Goal: Information Seeking & Learning: Learn about a topic

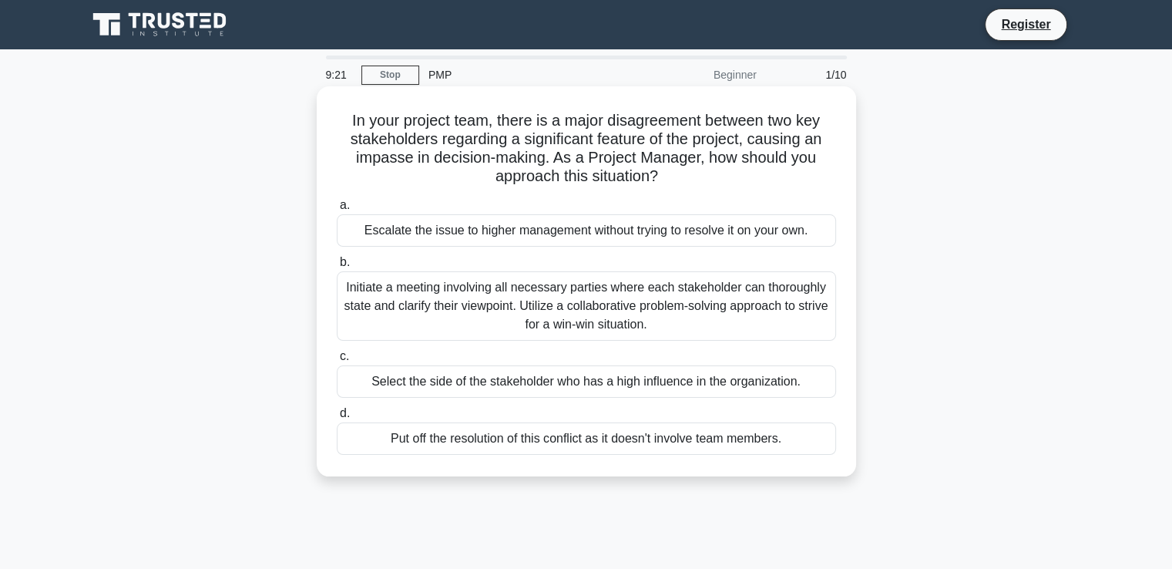
click at [542, 311] on div "Initiate a meeting involving all necessary parties where each stakeholder can t…" at bounding box center [586, 305] width 499 height 69
click at [337, 267] on input "b. Initiate a meeting involving all necessary parties where each stakeholder ca…" at bounding box center [337, 262] width 0 height 10
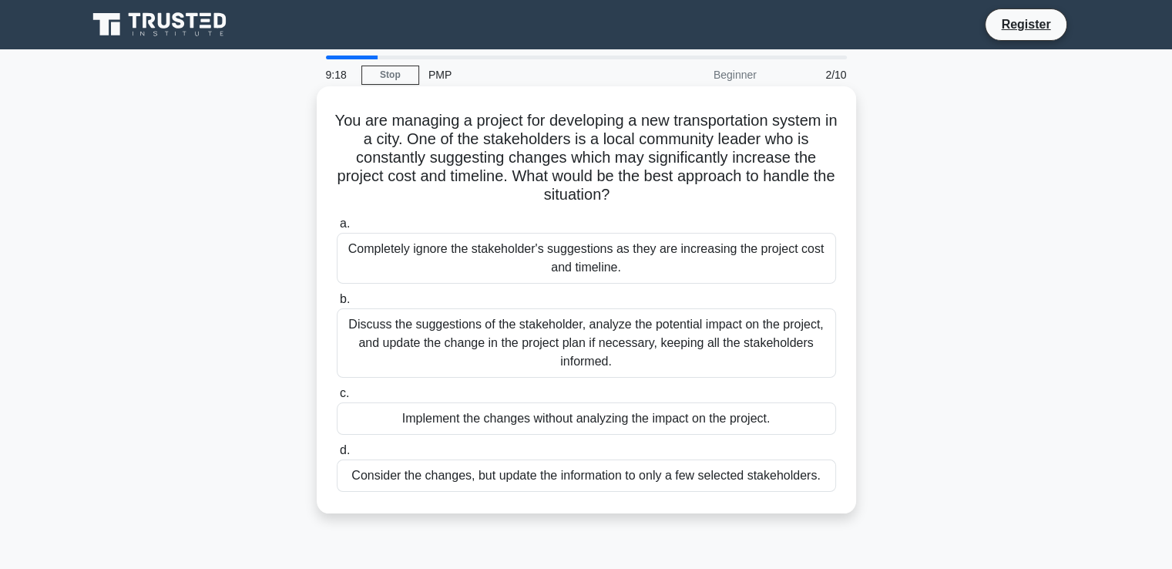
click at [344, 298] on span "b." at bounding box center [345, 298] width 10 height 13
click at [337, 298] on input "b. Discuss the suggestions of the stakeholder, analyze the potential impact on …" at bounding box center [337, 299] width 0 height 10
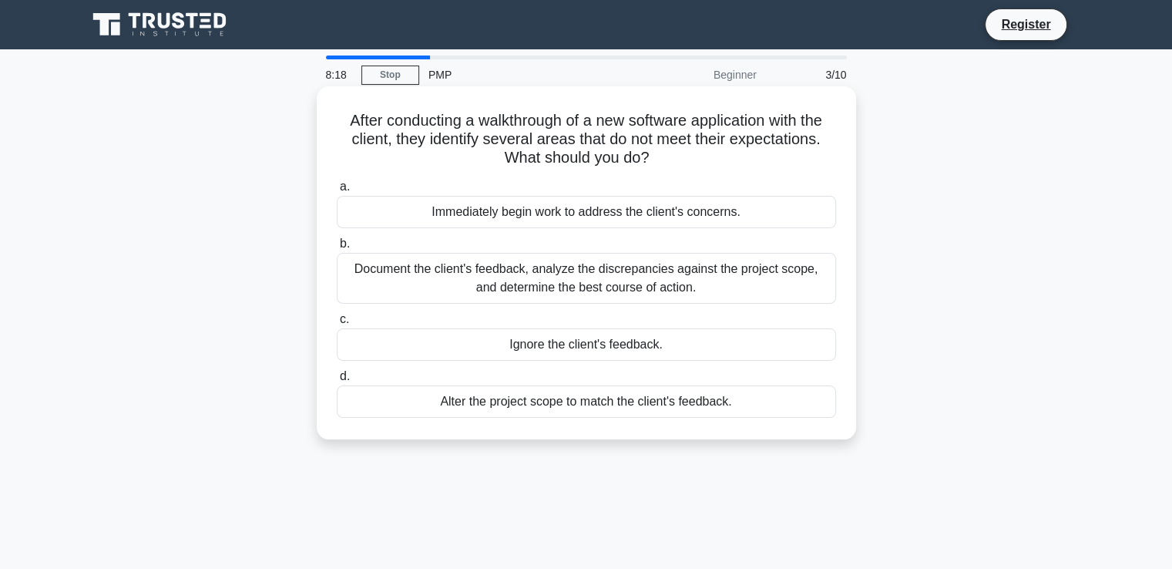
click at [390, 274] on div "Document the client's feedback, analyze the discrepancies against the project s…" at bounding box center [586, 278] width 499 height 51
click at [337, 249] on input "b. Document the client's feedback, analyze the discrepancies against the projec…" at bounding box center [337, 244] width 0 height 10
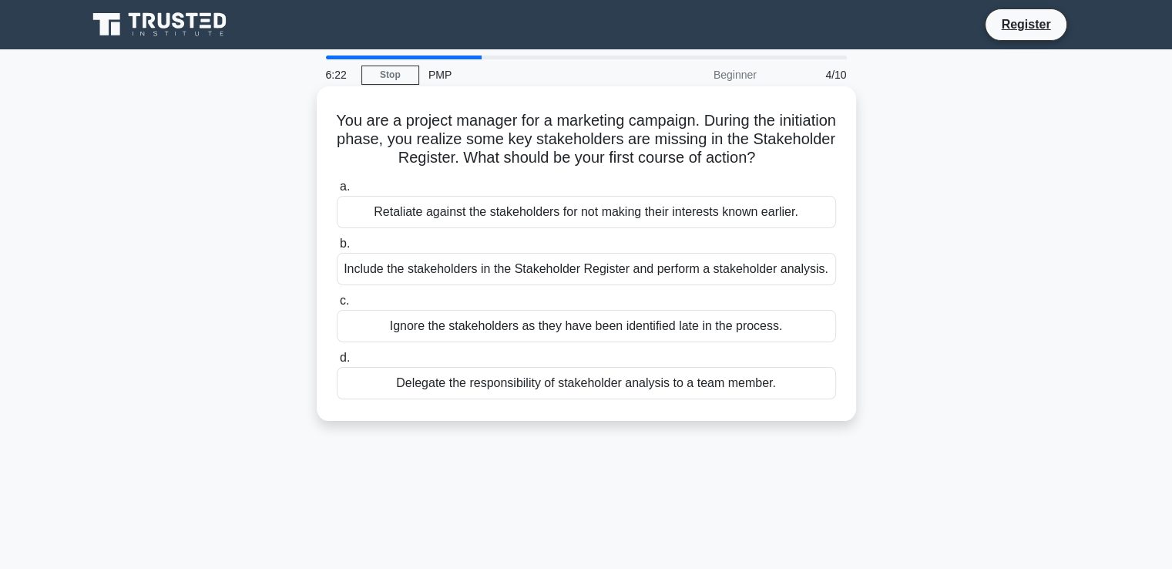
click at [417, 380] on div "Delegate the responsibility of stakeholder analysis to a team member." at bounding box center [586, 383] width 499 height 32
click at [337, 363] on input "d. Delegate the responsibility of stakeholder analysis to a team member." at bounding box center [337, 358] width 0 height 10
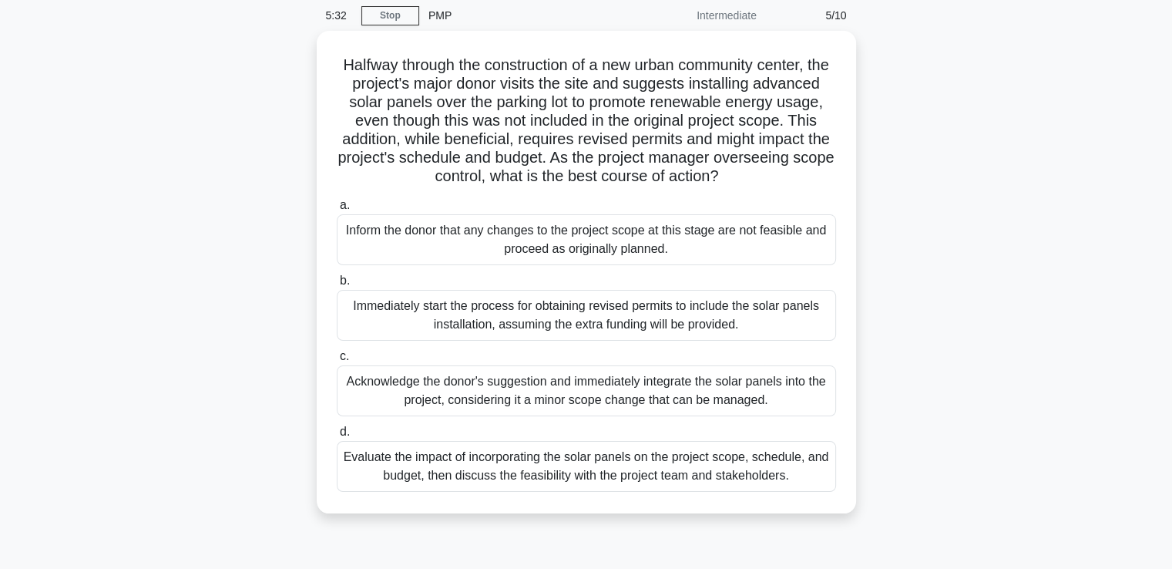
scroll to position [62, 0]
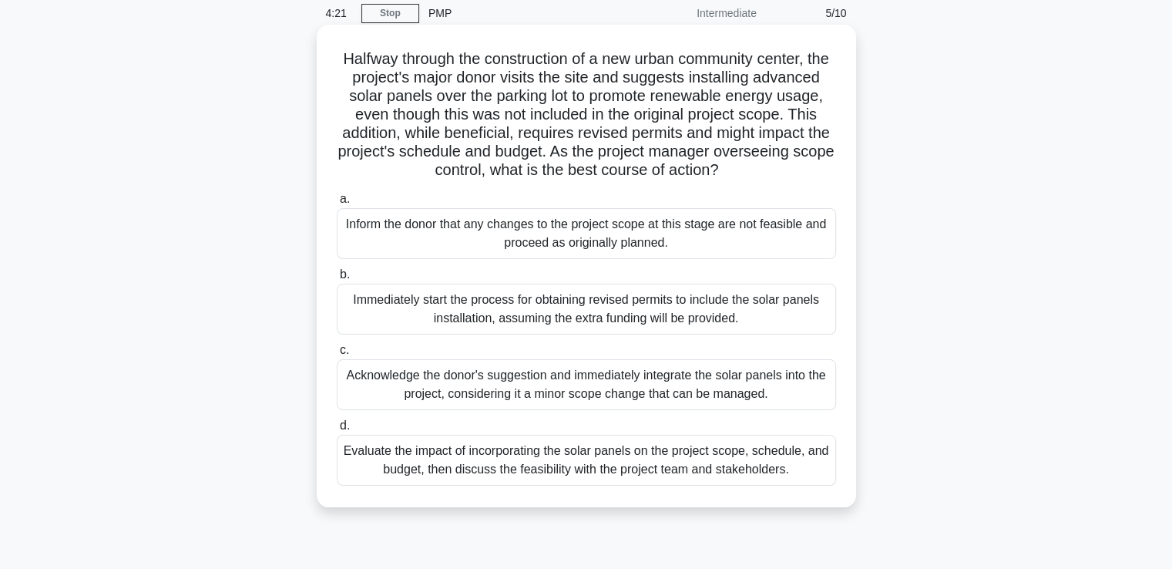
click at [674, 478] on div "Evaluate the impact of incorporating the solar panels on the project scope, sch…" at bounding box center [586, 460] width 499 height 51
click at [337, 431] on input "d. Evaluate the impact of incorporating the solar panels on the project scope, …" at bounding box center [337, 426] width 0 height 10
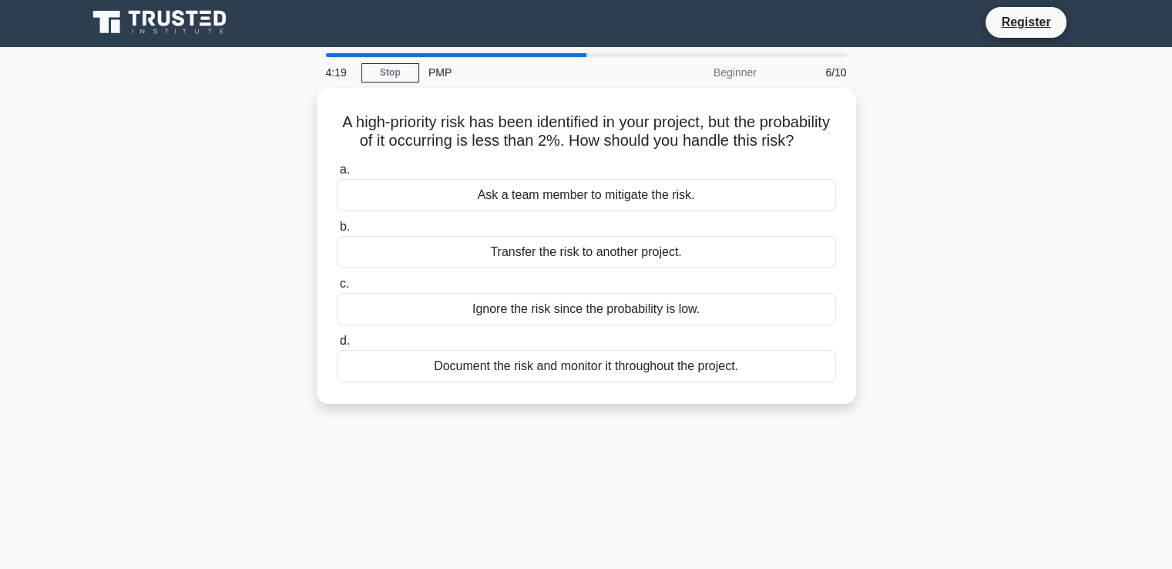
scroll to position [0, 0]
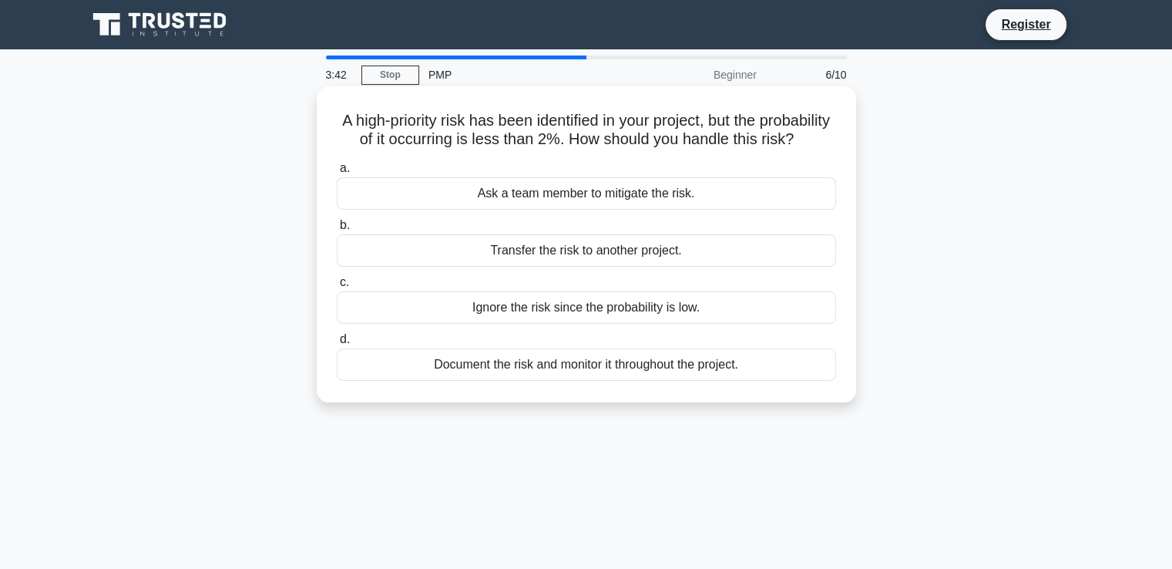
click at [592, 381] on div "Document the risk and monitor it throughout the project." at bounding box center [586, 364] width 499 height 32
click at [337, 344] on input "d. Document the risk and monitor it throughout the project." at bounding box center [337, 339] width 0 height 10
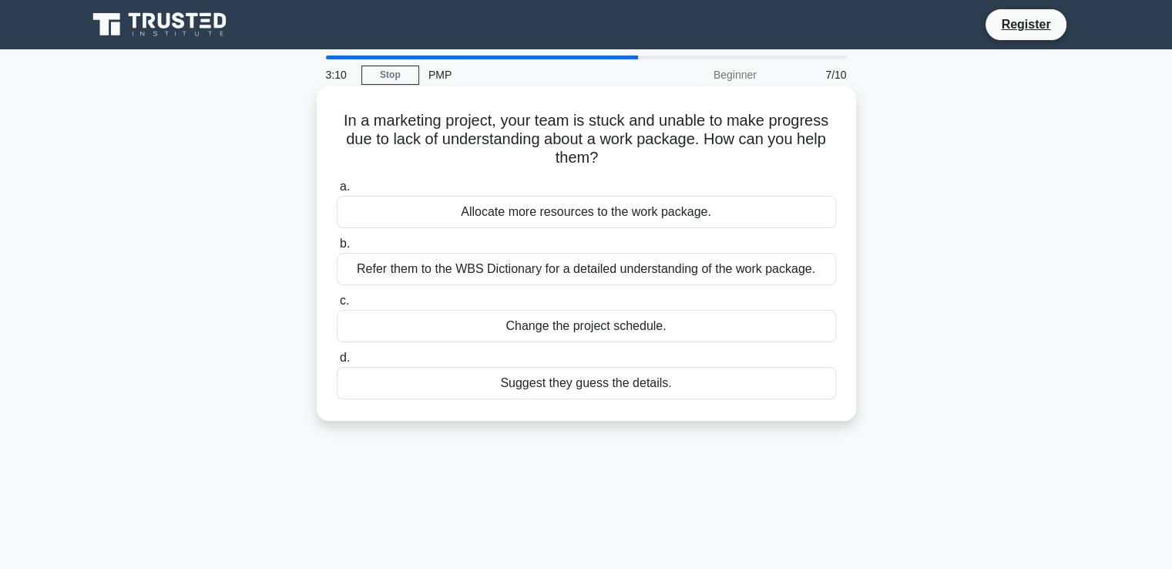
click at [524, 272] on div "Refer them to the WBS Dictionary for a detailed understanding of the work packa…" at bounding box center [586, 269] width 499 height 32
click at [337, 249] on input "b. Refer them to the WBS Dictionary for a detailed understanding of the work pa…" at bounding box center [337, 244] width 0 height 10
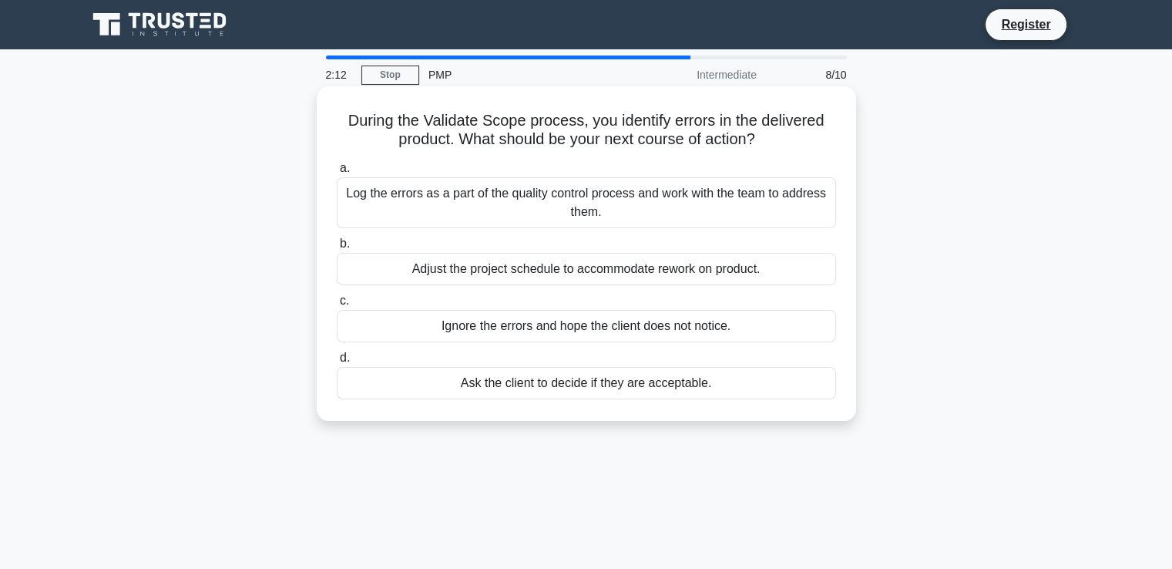
click at [681, 386] on div "Ask the client to decide if they are acceptable." at bounding box center [586, 383] width 499 height 32
click at [337, 363] on input "d. Ask the client to decide if they are acceptable." at bounding box center [337, 358] width 0 height 10
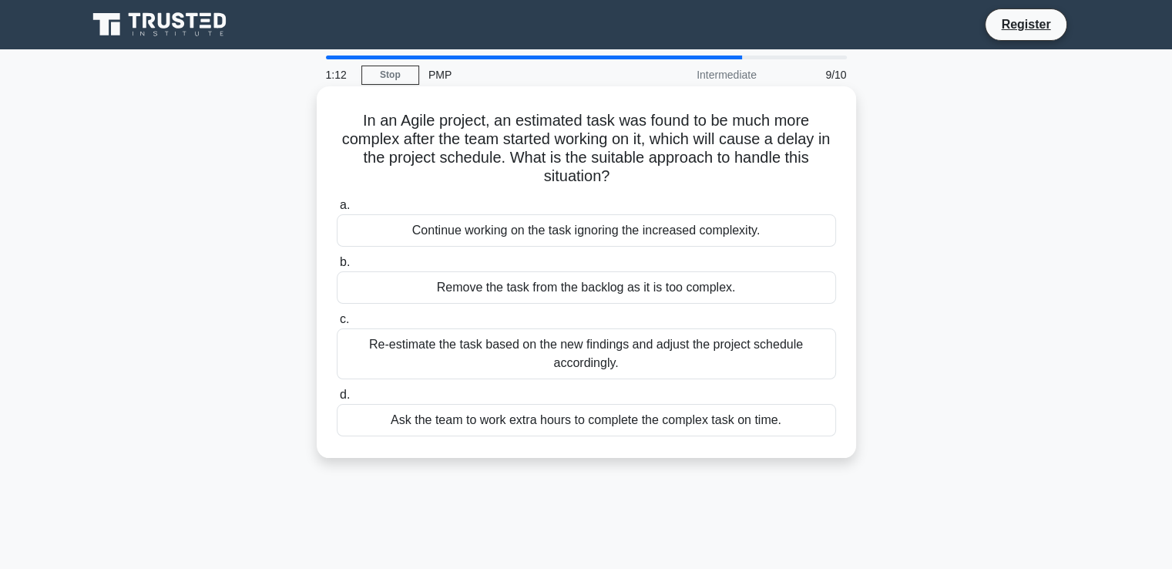
click at [634, 354] on div "Re-estimate the task based on the new findings and adjust the project schedule …" at bounding box center [586, 353] width 499 height 51
click at [337, 324] on input "c. Re-estimate the task based on the new findings and adjust the project schedu…" at bounding box center [337, 319] width 0 height 10
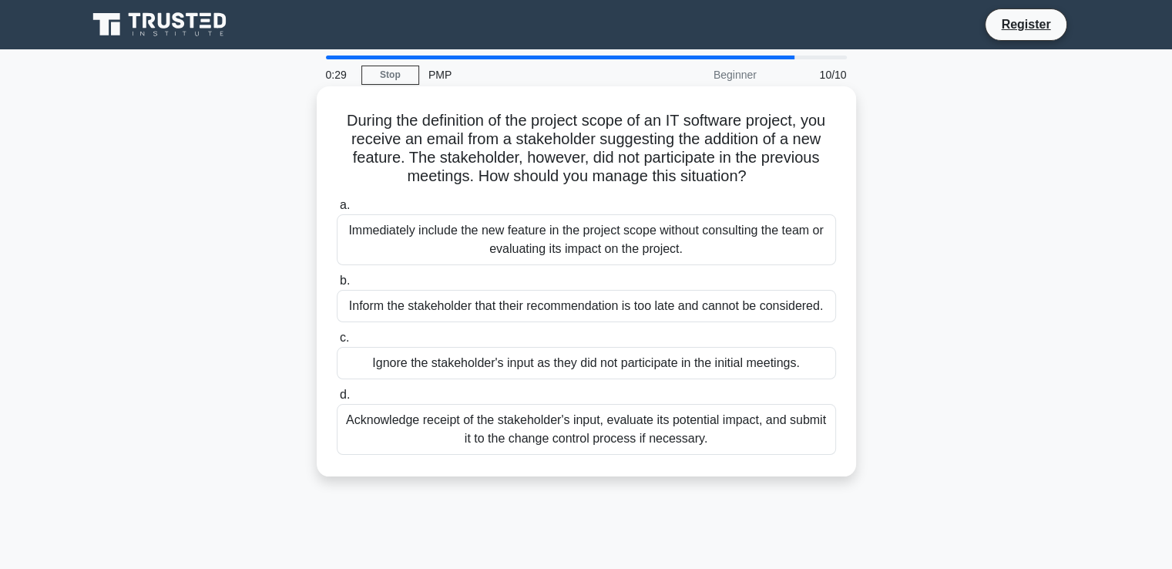
click at [574, 436] on div "Acknowledge receipt of the stakeholder's input, evaluate its potential impact, …" at bounding box center [586, 429] width 499 height 51
click at [337, 400] on input "d. Acknowledge receipt of the stakeholder's input, evaluate its potential impac…" at bounding box center [337, 395] width 0 height 10
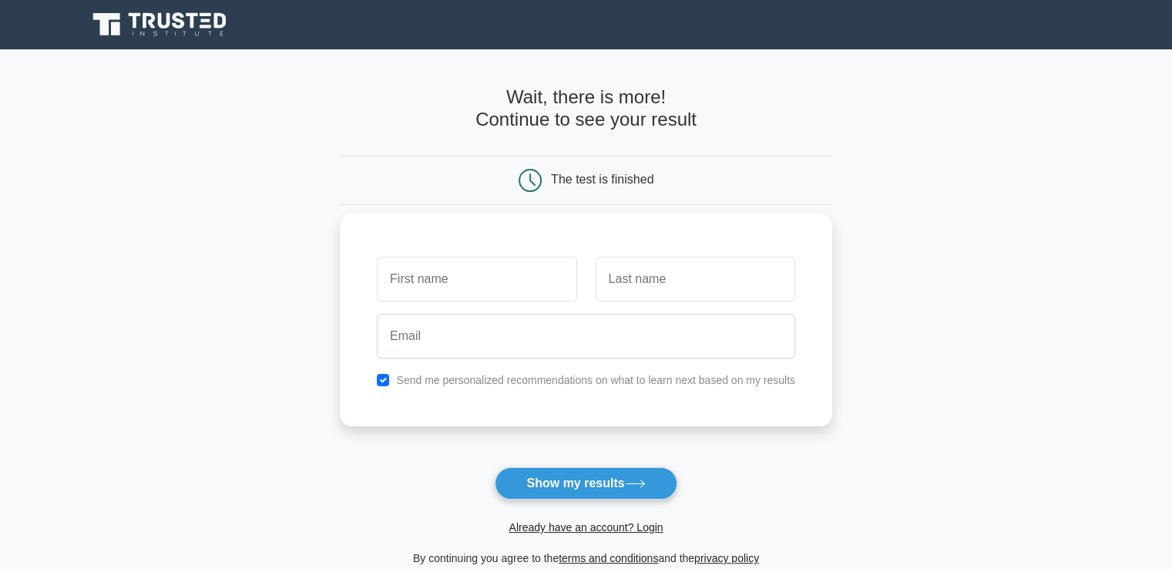
click at [507, 294] on input "text" at bounding box center [477, 279] width 200 height 45
type input "Ngozi"
click at [607, 281] on input "text" at bounding box center [696, 279] width 200 height 45
type input "Umerah"
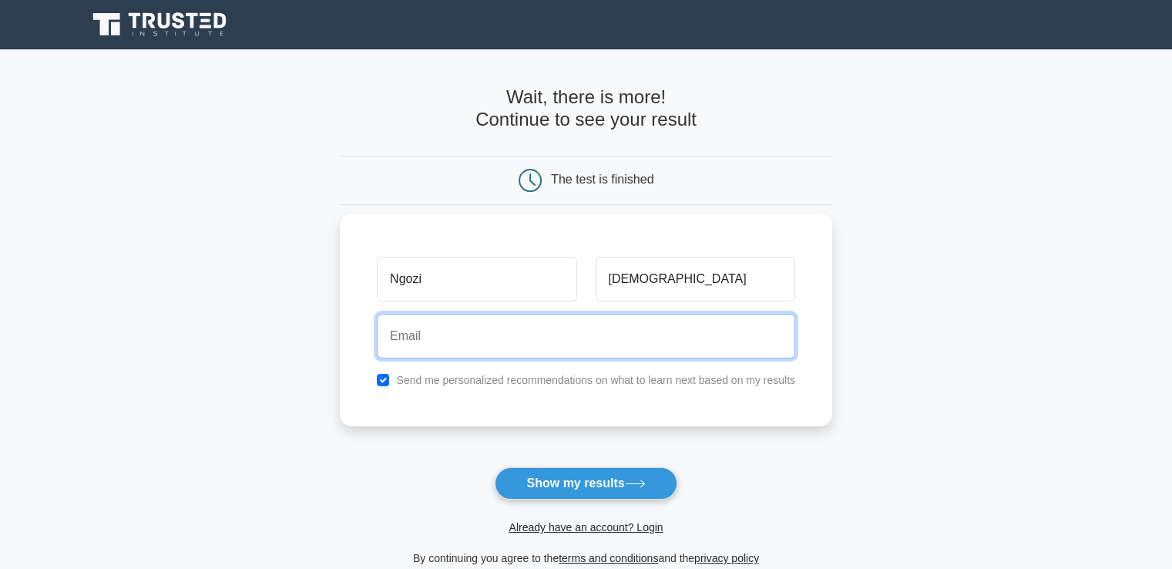
click at [593, 347] on input "email" at bounding box center [586, 336] width 418 height 45
type input "victoriousdaughter1@gmail.com"
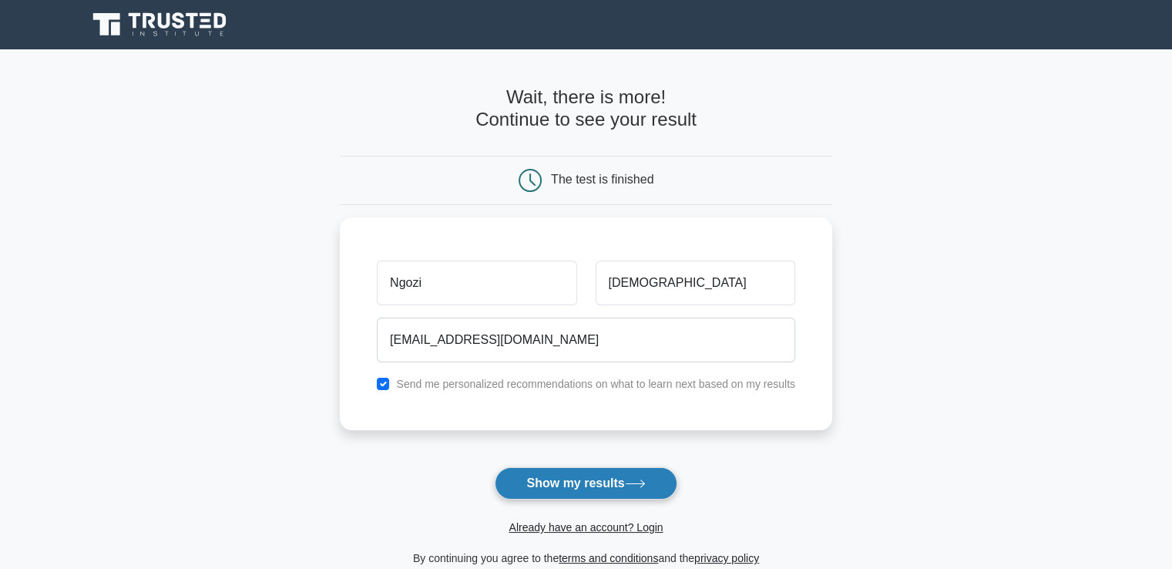
click at [559, 485] on button "Show my results" at bounding box center [586, 483] width 182 height 32
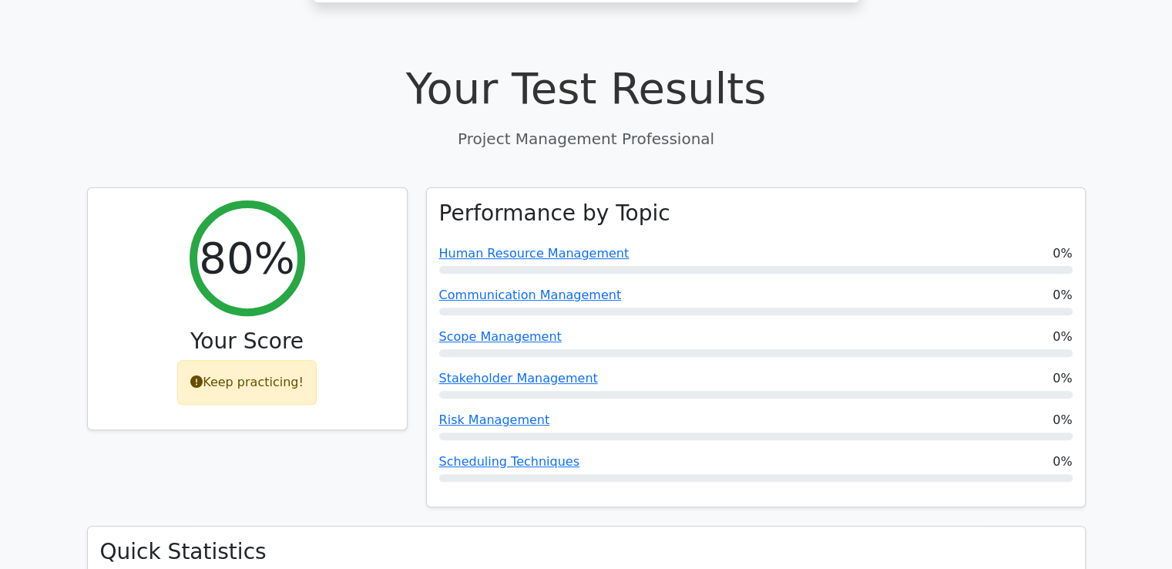
scroll to position [493, 0]
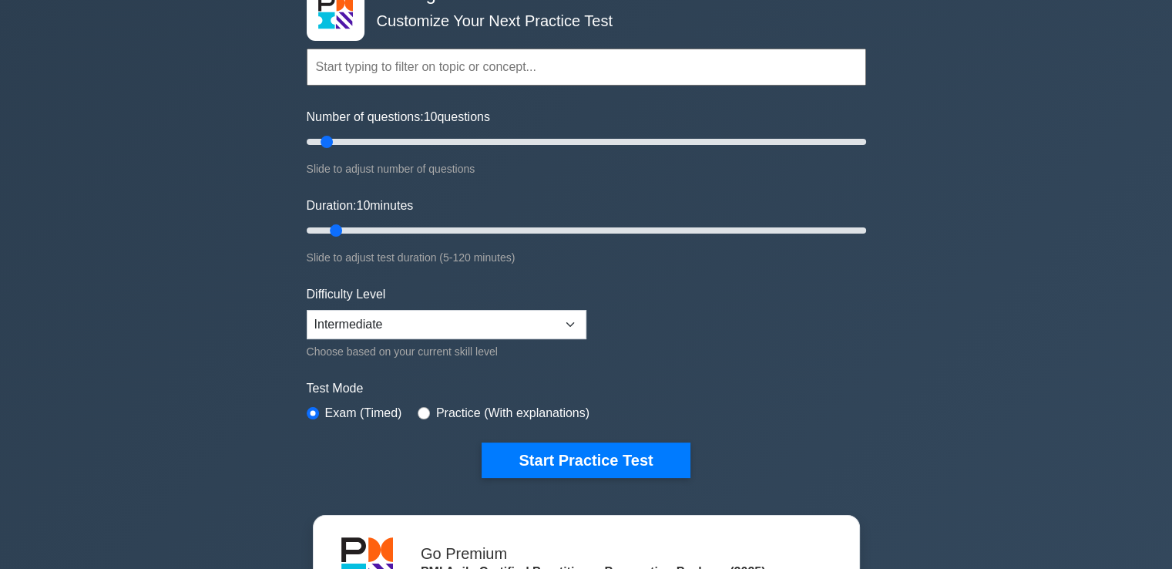
scroll to position [92, 0]
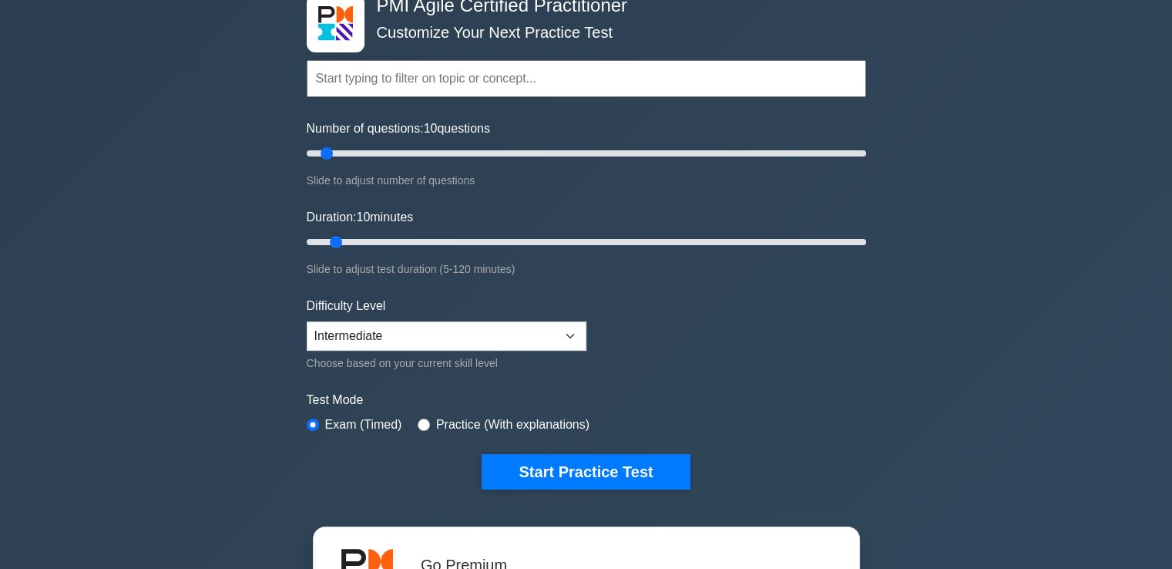
click at [321, 142] on div "Number of questions: 10 questions Slide to adjust number of questions" at bounding box center [586, 154] width 559 height 70
drag, startPoint x: 329, startPoint y: 150, endPoint x: 414, endPoint y: 147, distance: 84.8
click at [414, 147] on input "Number of questions: 40 questions" at bounding box center [586, 153] width 559 height 18
drag, startPoint x: 413, startPoint y: 153, endPoint x: 422, endPoint y: 153, distance: 9.2
click at [422, 153] on input "Number of questions: 45 questions" at bounding box center [586, 153] width 559 height 18
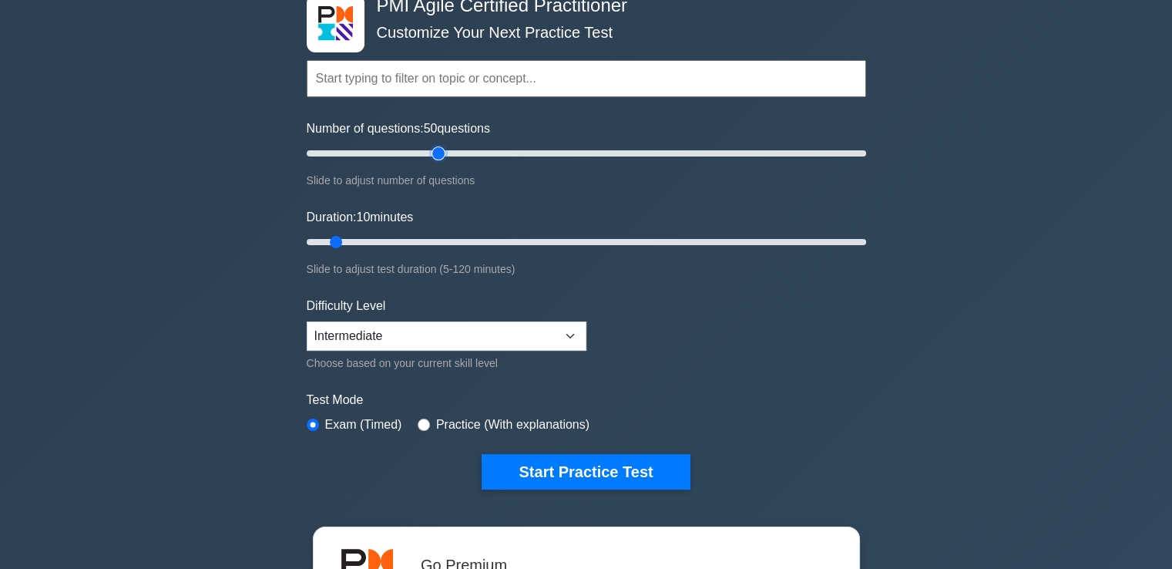
drag, startPoint x: 422, startPoint y: 153, endPoint x: 443, endPoint y: 153, distance: 20.8
type input "50"
click at [443, 153] on input "Number of questions: 50 questions" at bounding box center [586, 153] width 559 height 18
drag, startPoint x: 336, startPoint y: 237, endPoint x: 488, endPoint y: 257, distance: 153.8
click at [488, 251] on input "Duration: 40 minutes" at bounding box center [586, 242] width 559 height 18
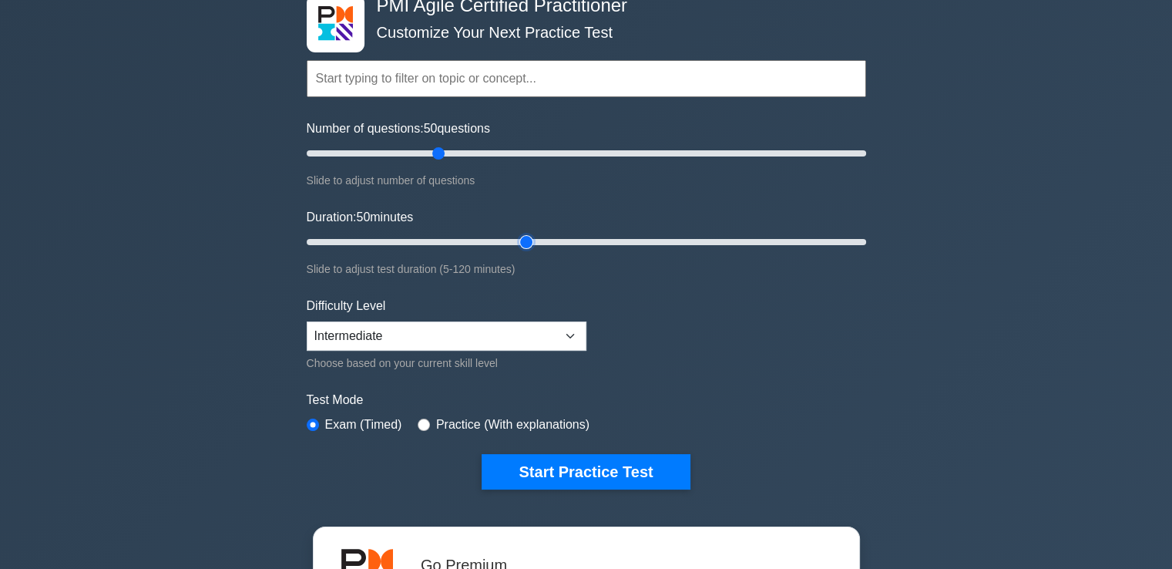
drag, startPoint x: 478, startPoint y: 245, endPoint x: 533, endPoint y: 248, distance: 55.6
click at [533, 248] on input "Duration: 50 minutes" at bounding box center [586, 242] width 559 height 18
drag, startPoint x: 528, startPoint y: 238, endPoint x: 562, endPoint y: 244, distance: 34.5
click at [562, 244] on input "Duration: 60 minutes" at bounding box center [586, 242] width 559 height 18
drag, startPoint x: 575, startPoint y: 241, endPoint x: 586, endPoint y: 241, distance: 11.6
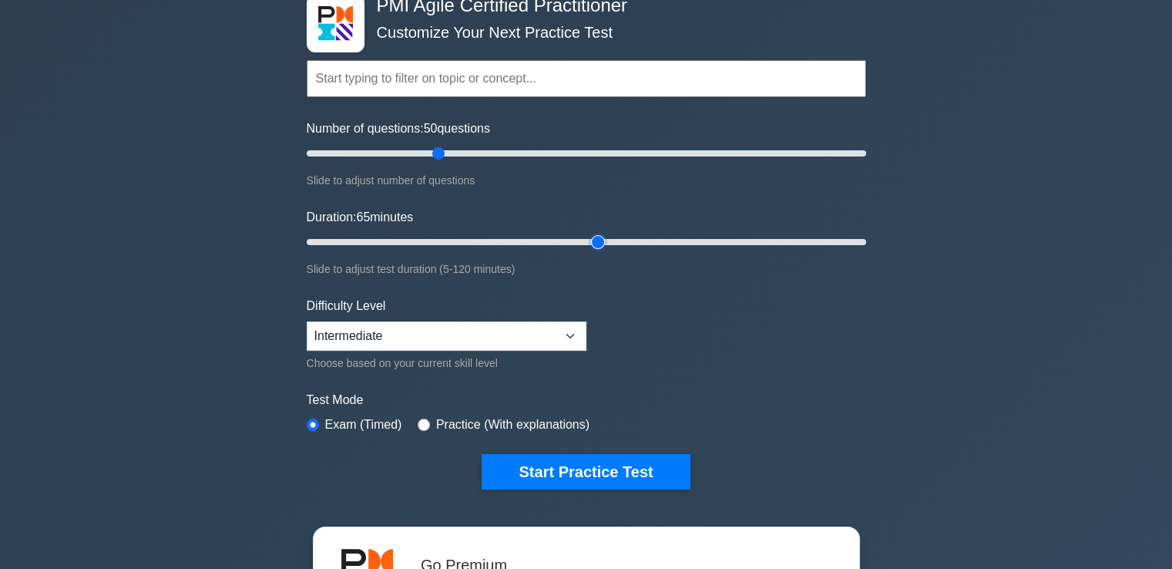
click at [586, 241] on input "Duration: 65 minutes" at bounding box center [586, 242] width 559 height 18
drag, startPoint x: 595, startPoint y: 241, endPoint x: 611, endPoint y: 240, distance: 16.2
click at [611, 240] on input "Duration: 70 minutes" at bounding box center [586, 242] width 559 height 18
drag, startPoint x: 616, startPoint y: 240, endPoint x: 630, endPoint y: 238, distance: 14.1
click at [630, 240] on input "Duration: 70 minutes" at bounding box center [586, 242] width 559 height 18
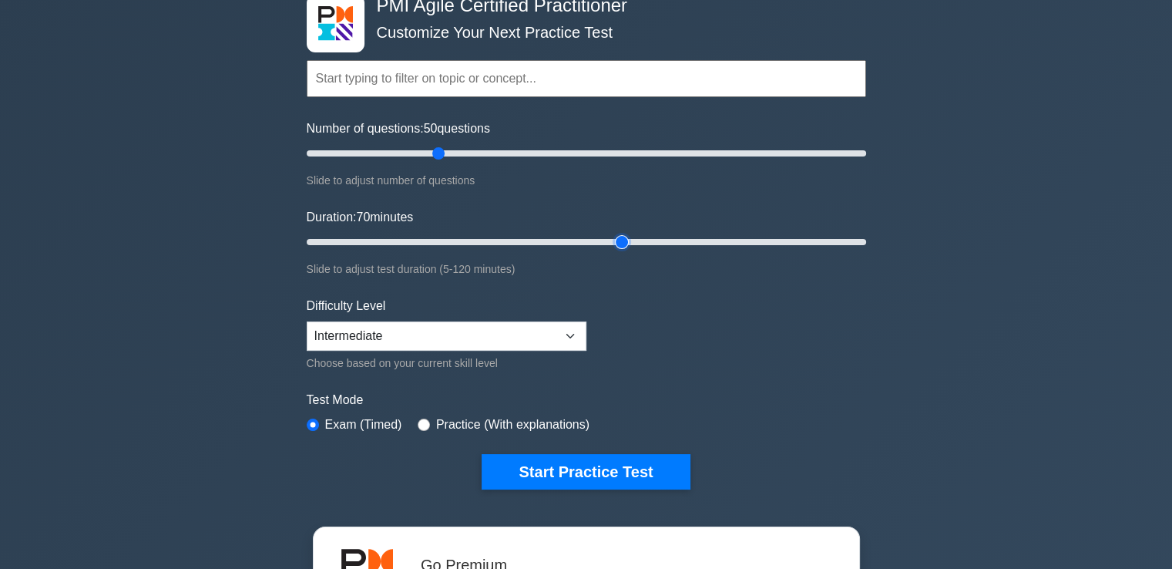
click at [629, 238] on input "Duration: 70 minutes" at bounding box center [586, 242] width 559 height 18
click at [628, 240] on input "Duration: 70 minutes" at bounding box center [586, 242] width 559 height 18
click at [626, 237] on input "Duration: 70 minutes" at bounding box center [586, 242] width 559 height 18
click at [623, 234] on input "Duration: 70 minutes" at bounding box center [586, 242] width 559 height 18
click at [629, 243] on input "Duration: 70 minutes" at bounding box center [586, 242] width 559 height 18
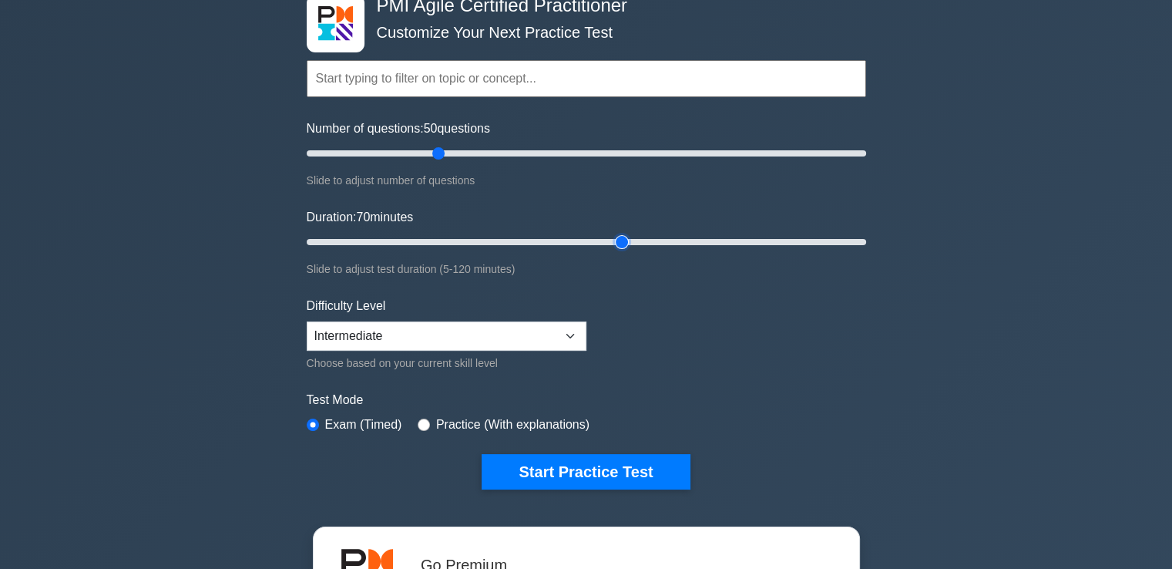
drag, startPoint x: 616, startPoint y: 233, endPoint x: 630, endPoint y: 234, distance: 14.0
click at [630, 234] on input "Duration: 70 minutes" at bounding box center [586, 242] width 559 height 18
drag, startPoint x: 625, startPoint y: 234, endPoint x: 638, endPoint y: 235, distance: 13.1
click at [638, 235] on input "Duration: 75 minutes" at bounding box center [586, 242] width 559 height 18
drag, startPoint x: 638, startPoint y: 235, endPoint x: 657, endPoint y: 236, distance: 19.3
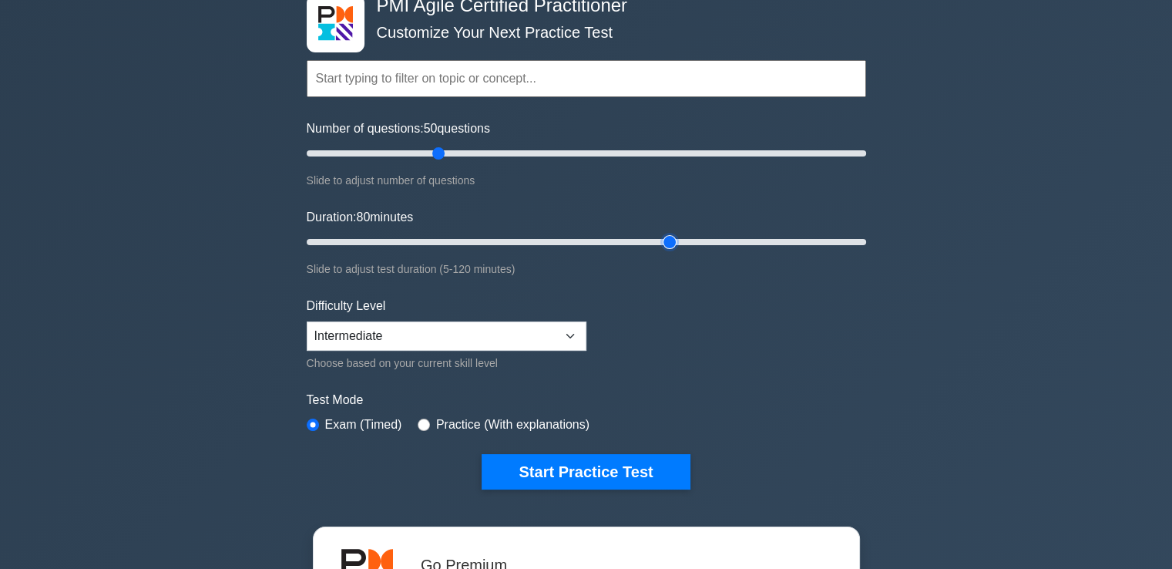
type input "80"
click at [657, 236] on input "Duration: 80 minutes" at bounding box center [586, 242] width 559 height 18
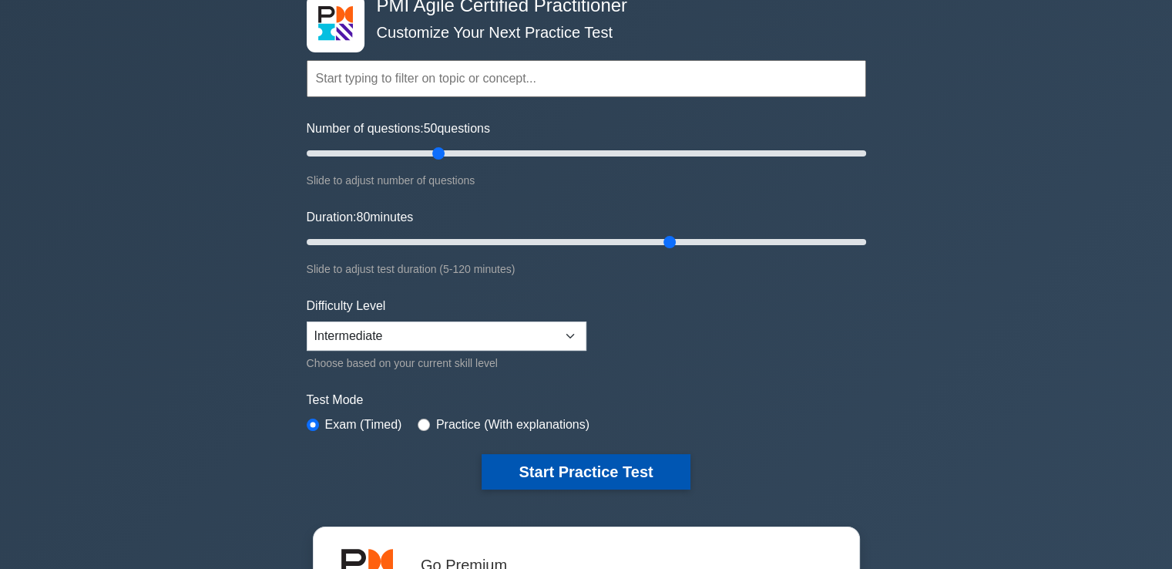
click at [558, 472] on button "Start Practice Test" at bounding box center [586, 471] width 208 height 35
click at [557, 465] on button "Start Practice Test" at bounding box center [586, 471] width 208 height 35
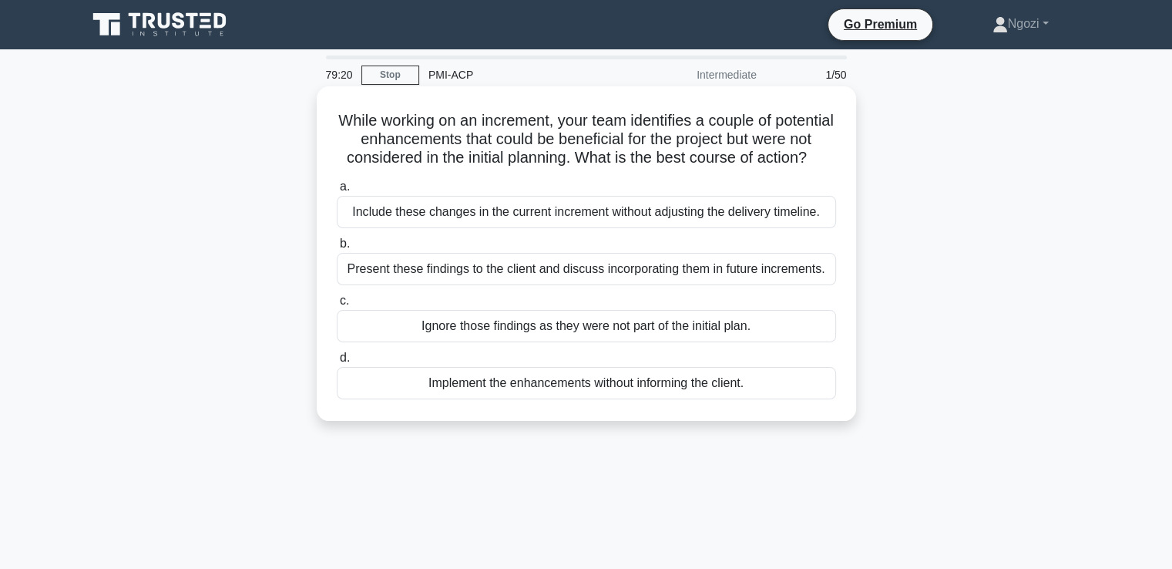
click at [549, 285] on div "Present these findings to the client and discuss incorporating them in future i…" at bounding box center [586, 269] width 499 height 32
click at [337, 249] on input "b. Present these findings to the client and discuss incorporating them in futur…" at bounding box center [337, 244] width 0 height 10
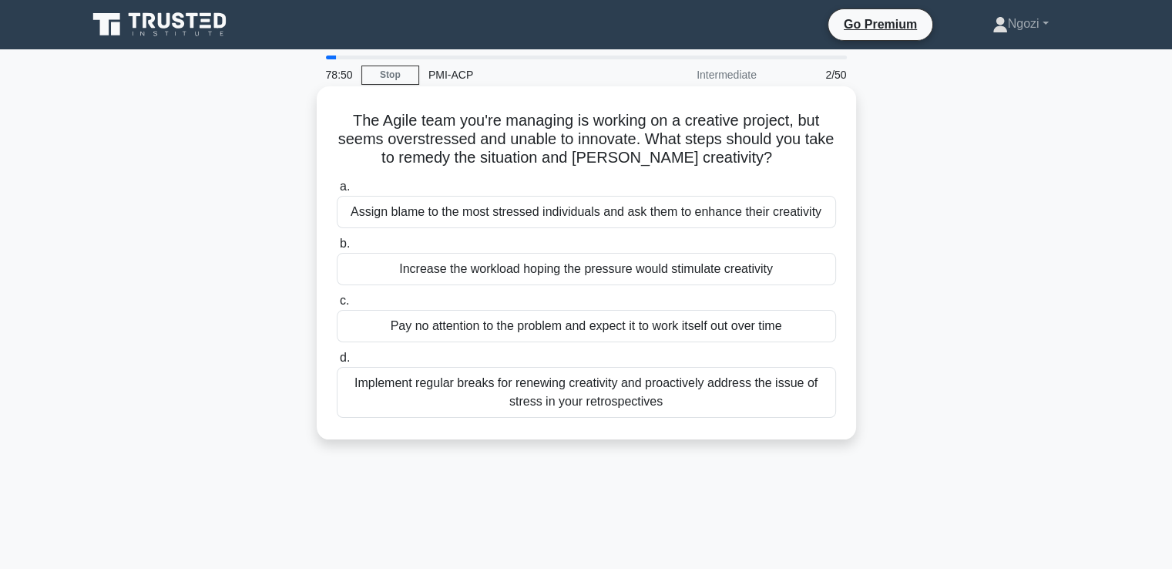
click at [533, 389] on div "Implement regular breaks for renewing creativity and proactively address the is…" at bounding box center [586, 392] width 499 height 51
click at [337, 363] on input "d. Implement regular breaks for renewing creativity and proactively address the…" at bounding box center [337, 358] width 0 height 10
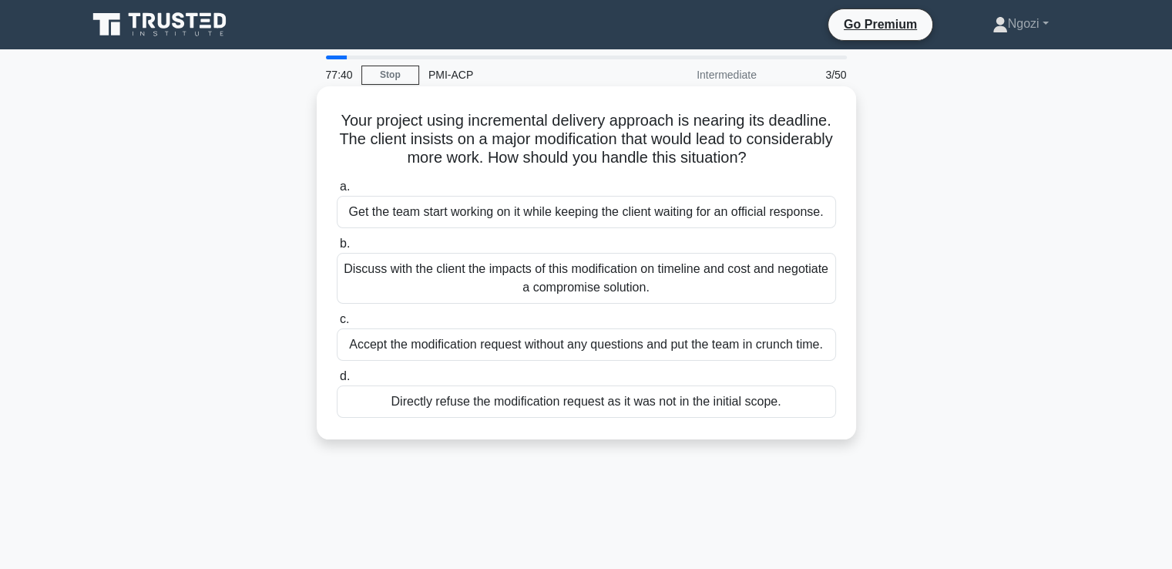
click at [492, 274] on div "Discuss with the client the impacts of this modification on timeline and cost a…" at bounding box center [586, 278] width 499 height 51
click at [337, 249] on input "b. Discuss with the client the impacts of this modification on timeline and cos…" at bounding box center [337, 244] width 0 height 10
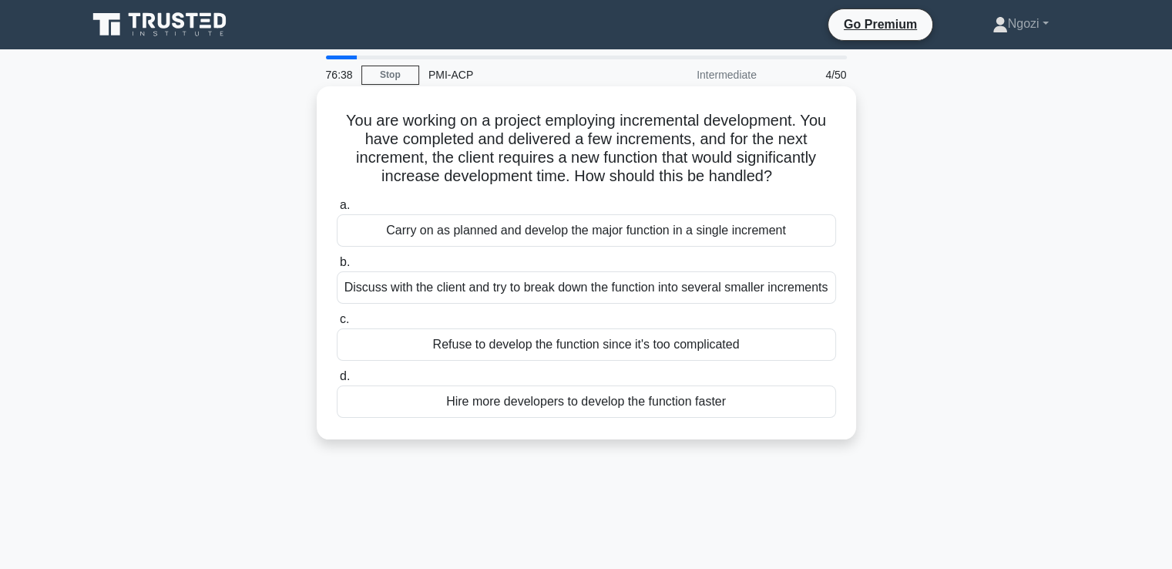
click at [492, 274] on div "Discuss with the client and try to break down the function into several smaller…" at bounding box center [586, 287] width 499 height 32
click at [337, 267] on input "b. Discuss with the client and try to break down the function into several smal…" at bounding box center [337, 262] width 0 height 10
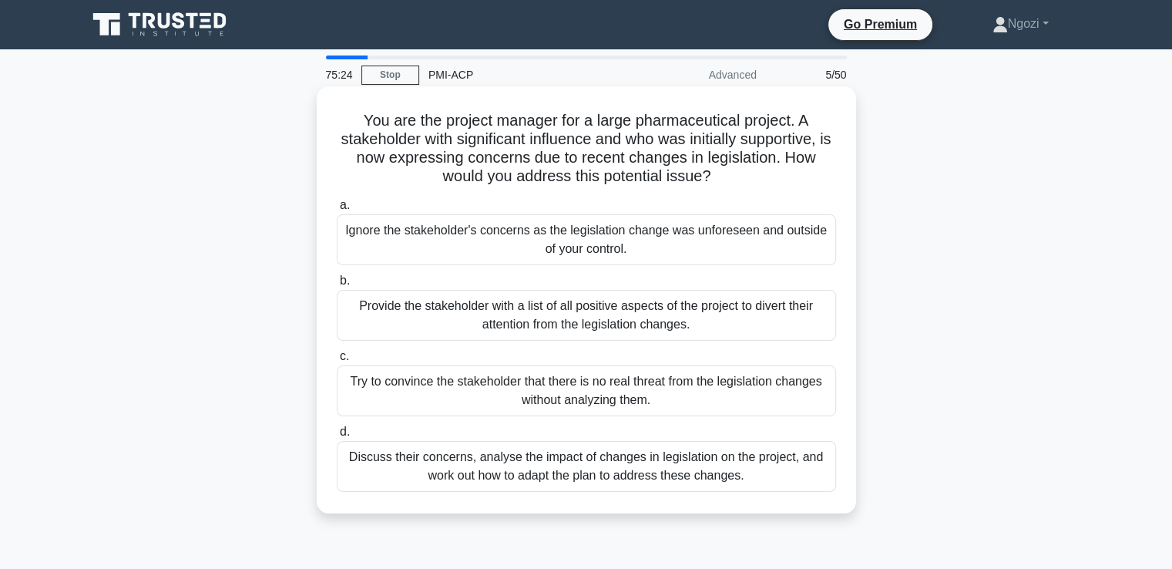
click at [456, 468] on div "Discuss their concerns, analyse the impact of changes in legislation on the pro…" at bounding box center [586, 466] width 499 height 51
click at [337, 437] on input "d. Discuss their concerns, analyse the impact of changes in legislation on the …" at bounding box center [337, 432] width 0 height 10
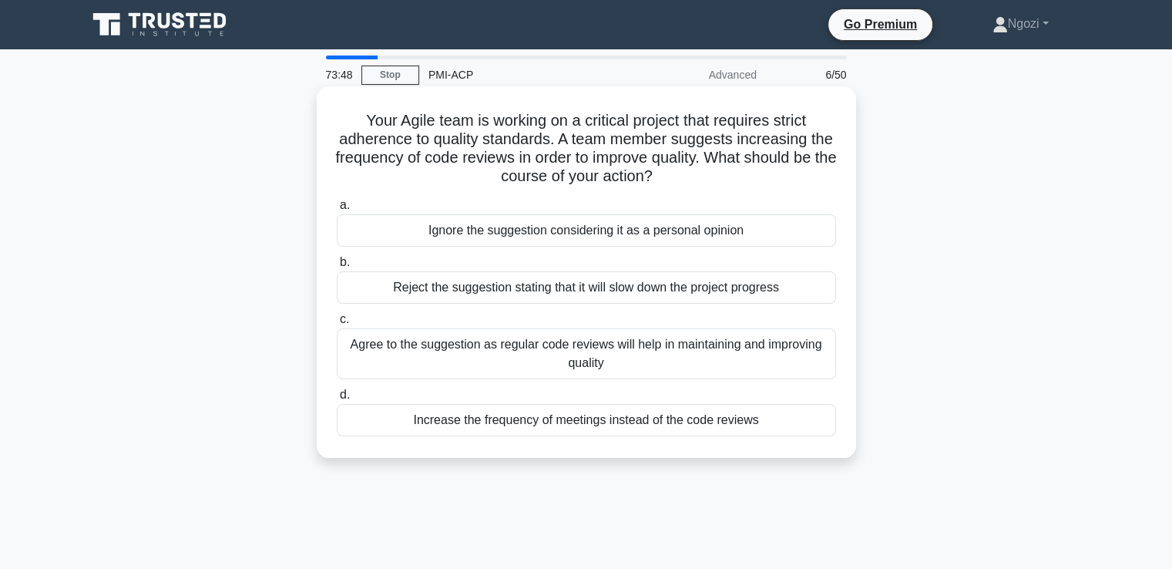
click at [424, 345] on div "Agree to the suggestion as regular code reviews will help in maintaining and im…" at bounding box center [586, 353] width 499 height 51
click at [337, 324] on input "c. Agree to the suggestion as regular code reviews will help in maintaining and…" at bounding box center [337, 319] width 0 height 10
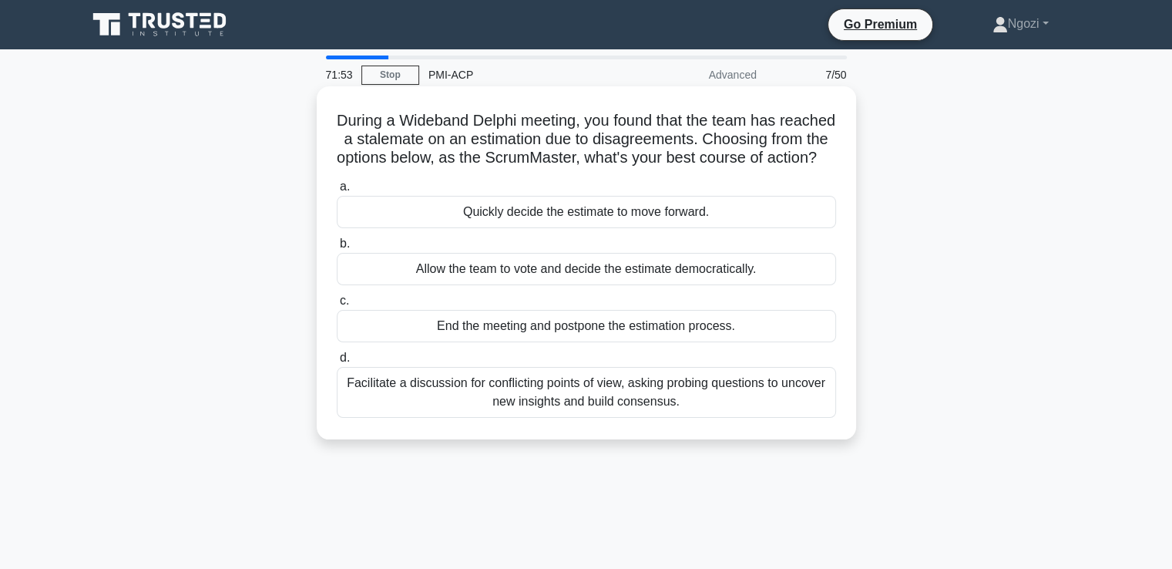
click at [401, 404] on div "Facilitate a discussion for conflicting points of view, asking probing question…" at bounding box center [586, 392] width 499 height 51
click at [337, 363] on input "d. Facilitate a discussion for conflicting points of view, asking probing quest…" at bounding box center [337, 358] width 0 height 10
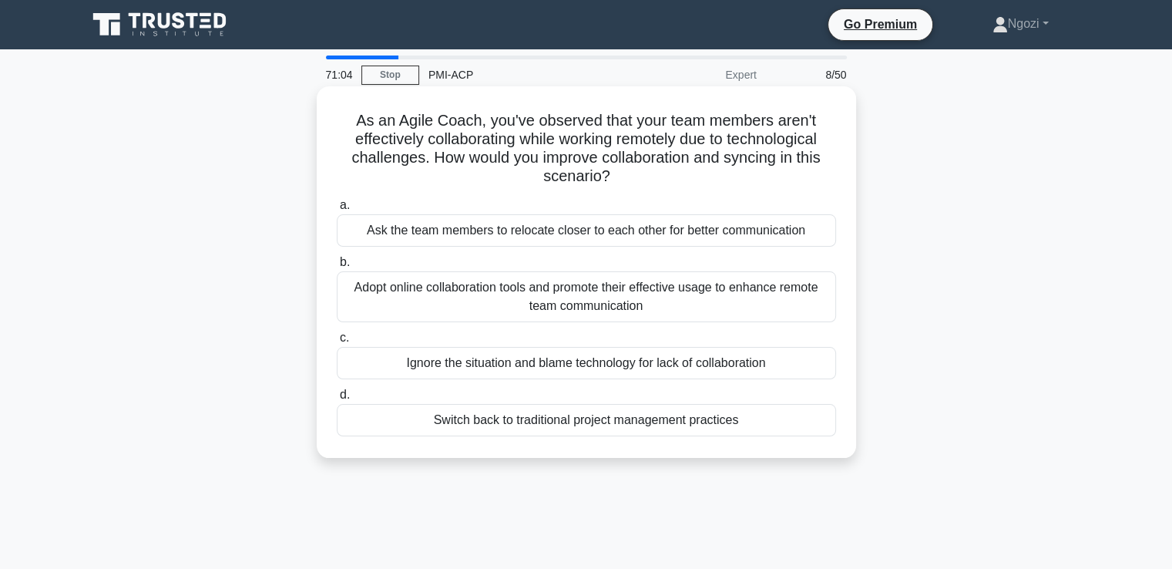
click at [504, 423] on div "Switch back to traditional project management practices" at bounding box center [586, 420] width 499 height 32
click at [337, 400] on input "d. Switch back to traditional project management practices" at bounding box center [337, 395] width 0 height 10
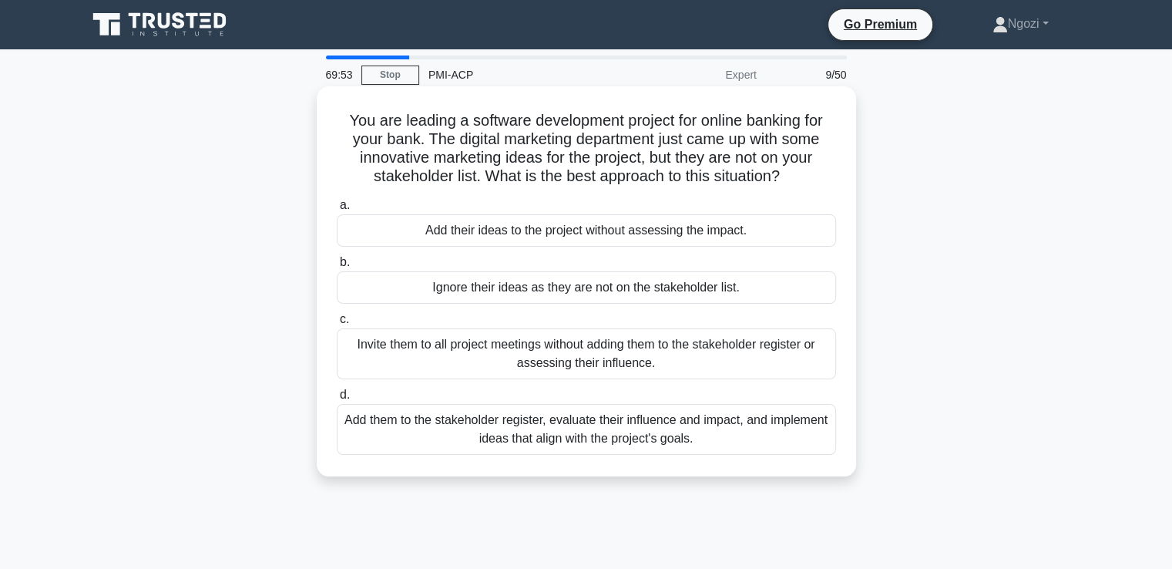
click at [478, 441] on div "Add them to the stakeholder register, evaluate their influence and impact, and …" at bounding box center [586, 429] width 499 height 51
click at [337, 400] on input "d. Add them to the stakeholder register, evaluate their influence and impact, a…" at bounding box center [337, 395] width 0 height 10
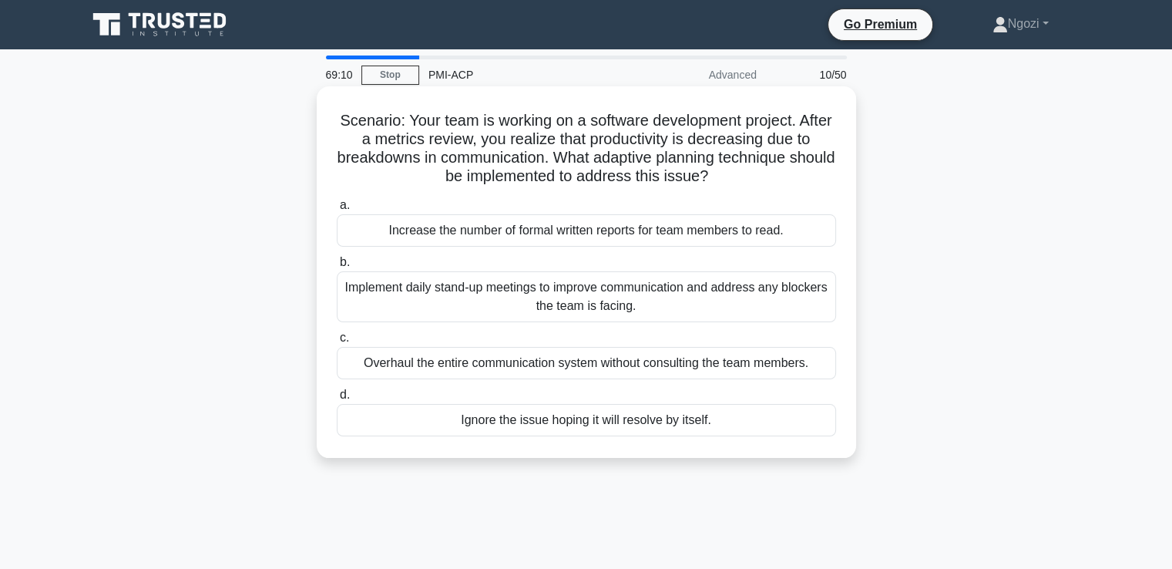
click at [458, 298] on div "Implement daily stand-up meetings to improve communication and address any bloc…" at bounding box center [586, 296] width 499 height 51
click at [337, 267] on input "b. Implement daily stand-up meetings to improve communication and address any b…" at bounding box center [337, 262] width 0 height 10
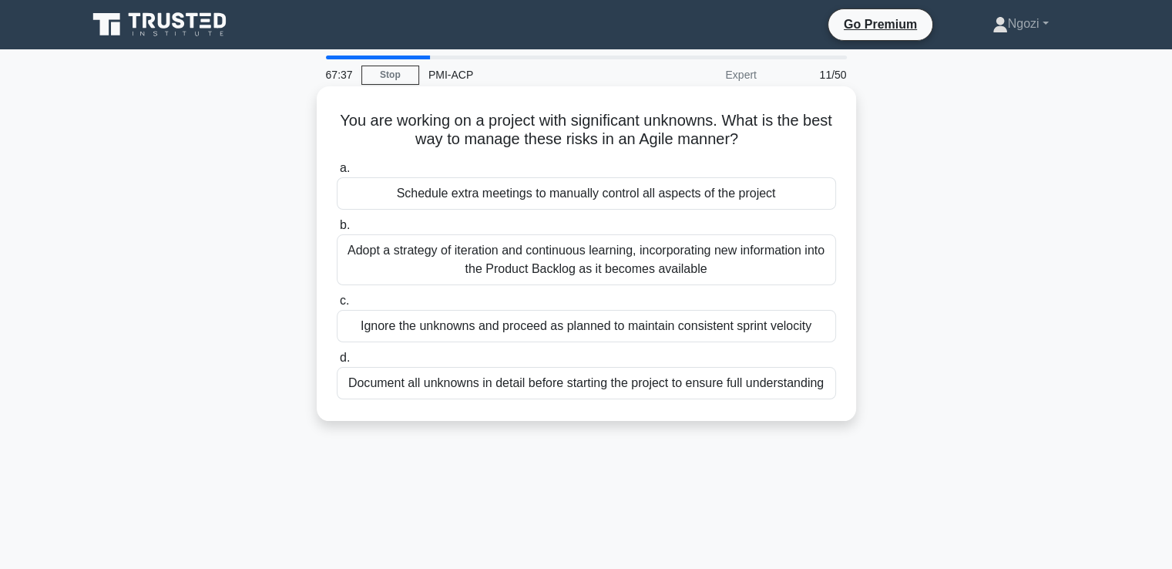
click at [507, 266] on div "Adopt a strategy of iteration and continuous learning, incorporating new inform…" at bounding box center [586, 259] width 499 height 51
click at [337, 230] on input "b. Adopt a strategy of iteration and continuous learning, incorporating new inf…" at bounding box center [337, 225] width 0 height 10
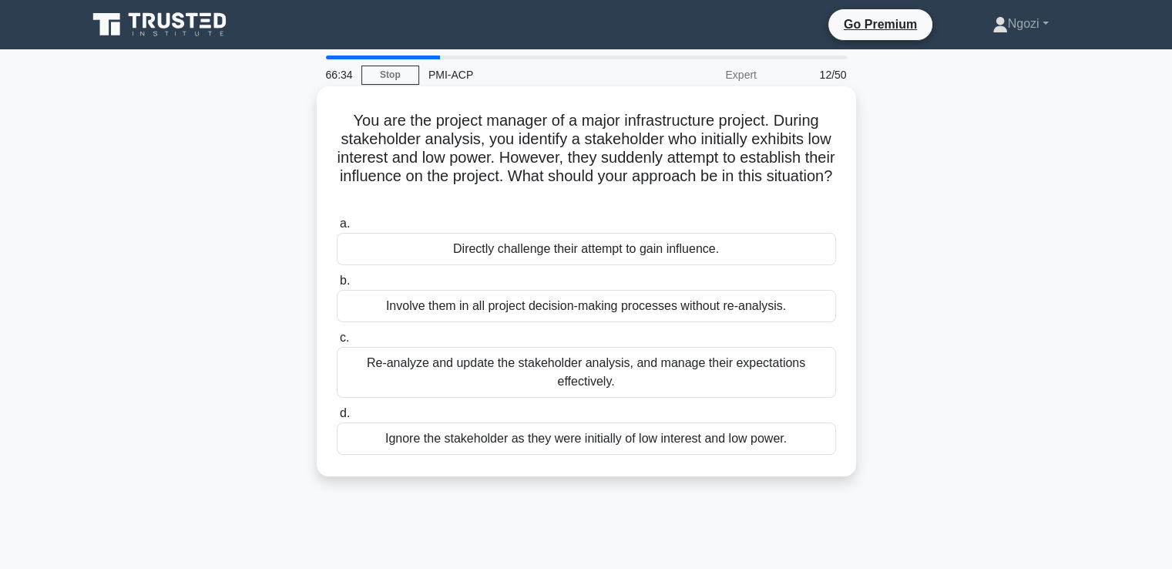
click at [442, 371] on div "Re-analyze and update the stakeholder analysis, and manage their expectations e…" at bounding box center [586, 372] width 499 height 51
click at [337, 343] on input "c. Re-analyze and update the stakeholder analysis, and manage their expectation…" at bounding box center [337, 338] width 0 height 10
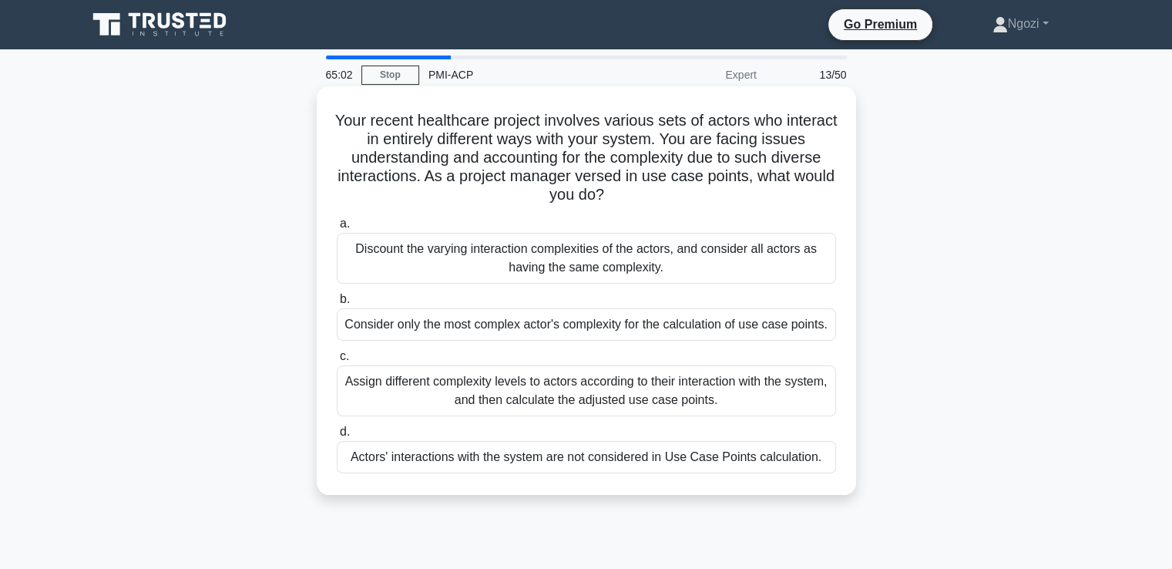
click at [433, 379] on div "Assign different complexity levels to actors according to their interaction wit…" at bounding box center [586, 390] width 499 height 51
click at [337, 361] on input "c. Assign different complexity levels to actors according to their interaction …" at bounding box center [337, 356] width 0 height 10
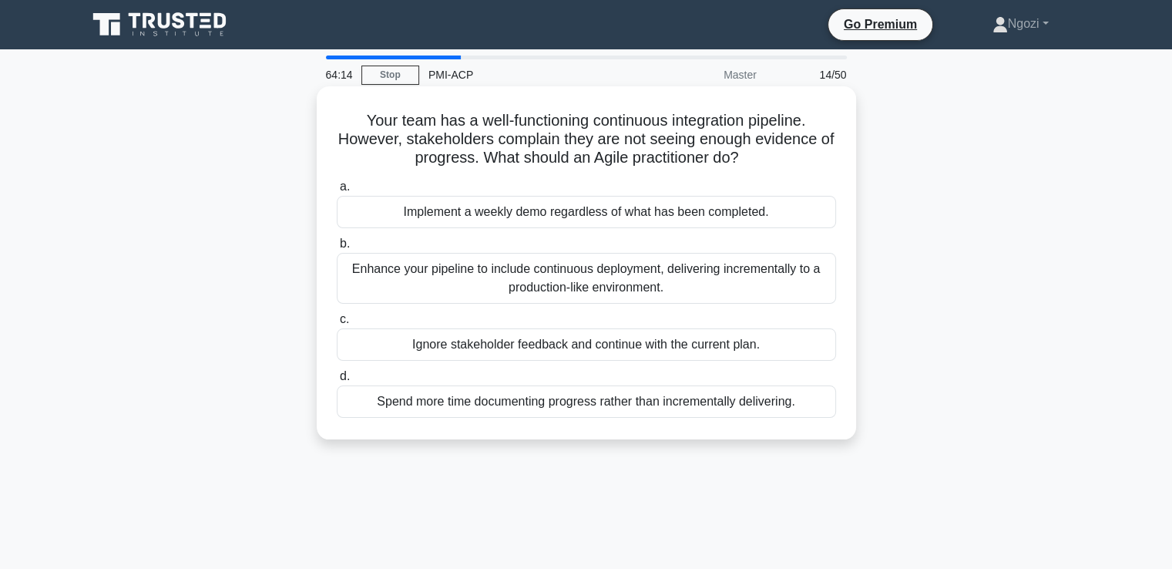
click at [539, 281] on div "Enhance your pipeline to include continuous deployment, delivering incrementall…" at bounding box center [586, 278] width 499 height 51
click at [337, 249] on input "b. Enhance your pipeline to include continuous deployment, delivering increment…" at bounding box center [337, 244] width 0 height 10
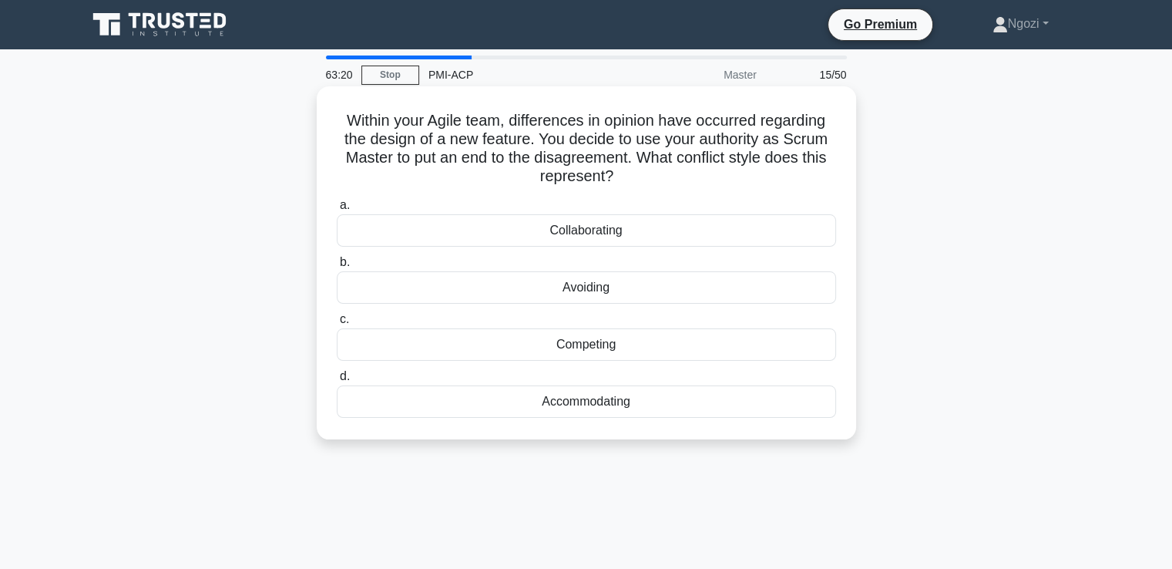
click at [596, 230] on div "Collaborating" at bounding box center [586, 230] width 499 height 32
click at [337, 210] on input "a. Collaborating" at bounding box center [337, 205] width 0 height 10
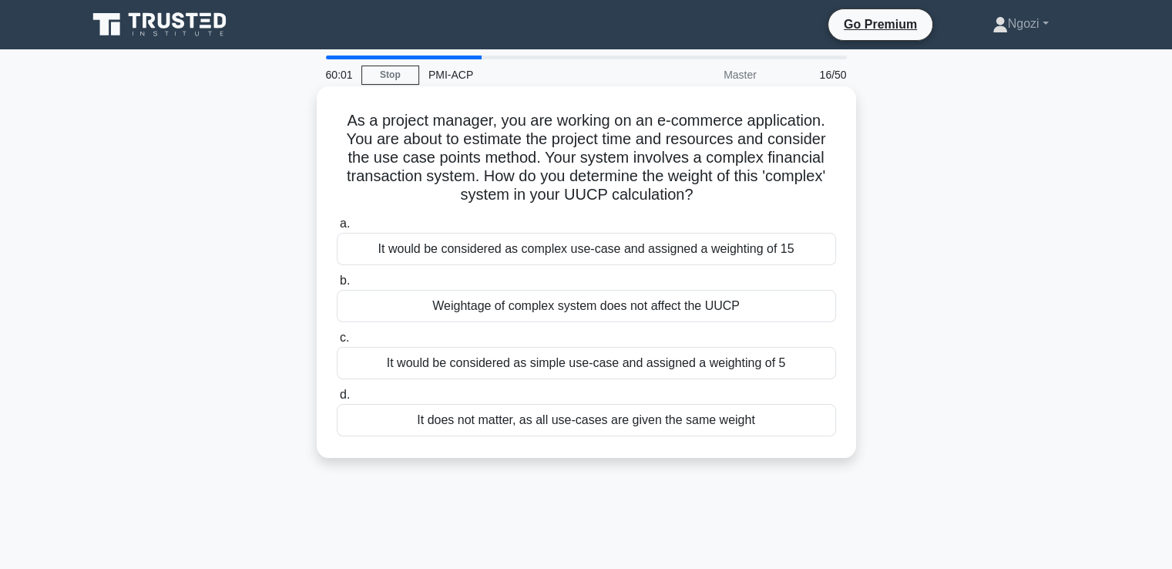
click at [545, 243] on div "It would be considered as complex use-case and assigned a weighting of 15" at bounding box center [586, 249] width 499 height 32
click at [337, 229] on input "a. It would be considered as complex use-case and assigned a weighting of 15" at bounding box center [337, 224] width 0 height 10
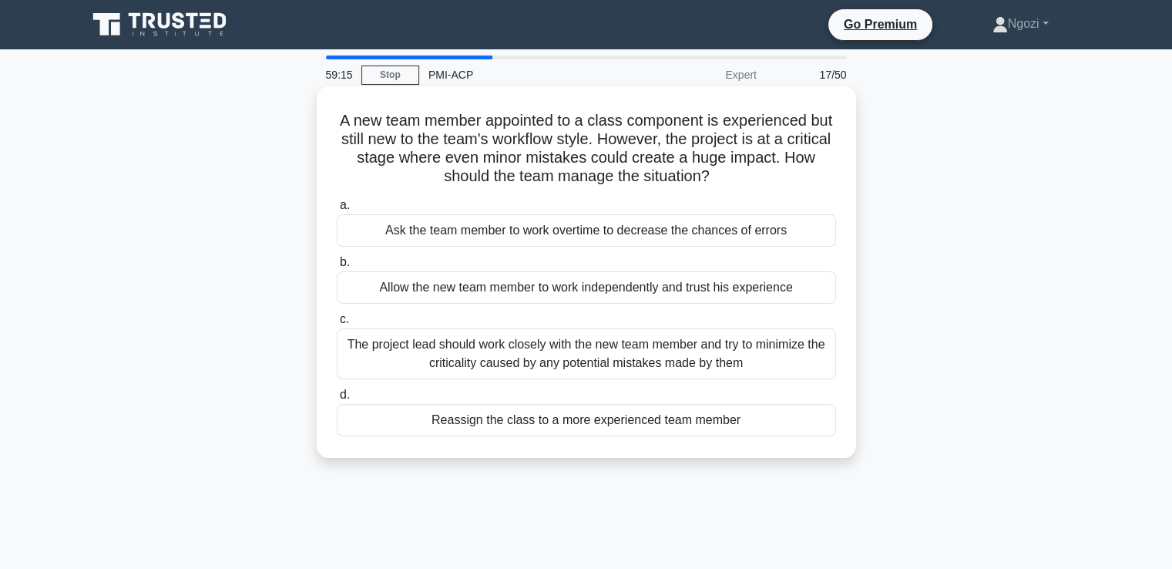
click at [522, 354] on div "The project lead should work closely with the new team member and try to minimi…" at bounding box center [586, 353] width 499 height 51
click at [337, 324] on input "c. The project lead should work closely with the new team member and try to min…" at bounding box center [337, 319] width 0 height 10
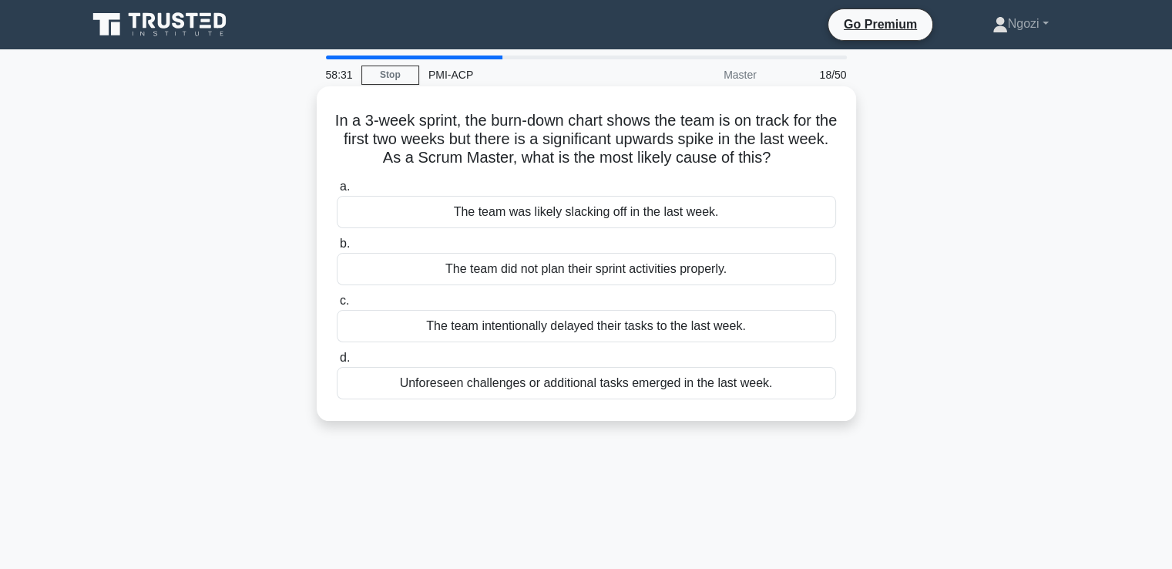
click at [510, 384] on div "Unforeseen challenges or additional tasks emerged in the last week." at bounding box center [586, 383] width 499 height 32
click at [337, 363] on input "d. Unforeseen challenges or additional tasks emerged in the last week." at bounding box center [337, 358] width 0 height 10
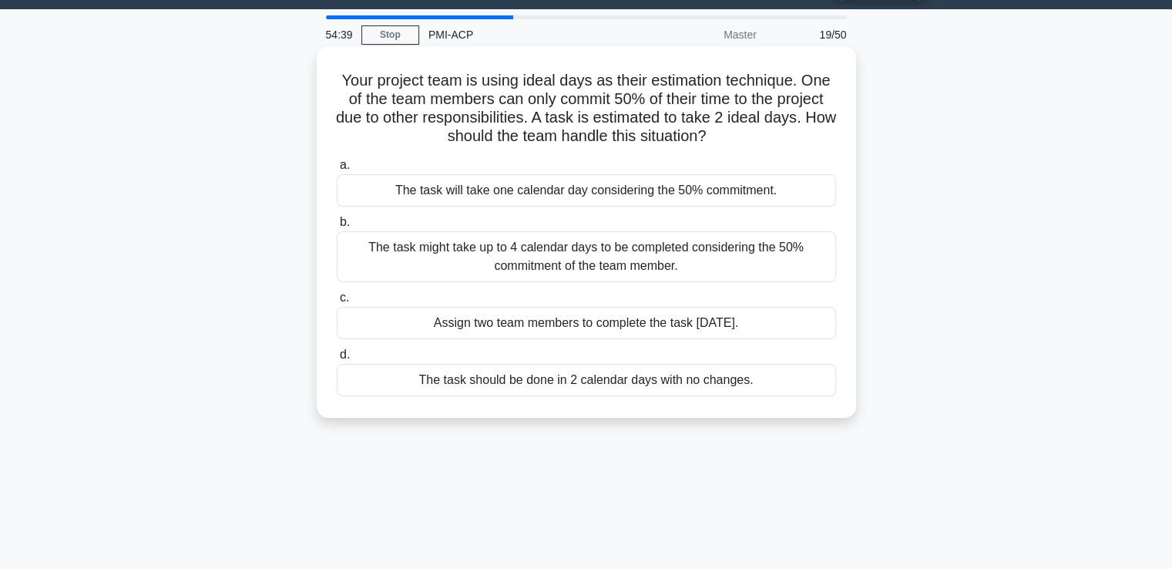
scroll to position [40, 0]
click at [515, 385] on div "The task should be done in 2 calendar days with no changes." at bounding box center [586, 380] width 499 height 32
click at [337, 360] on input "d. The task should be done in 2 calendar days with no changes." at bounding box center [337, 355] width 0 height 10
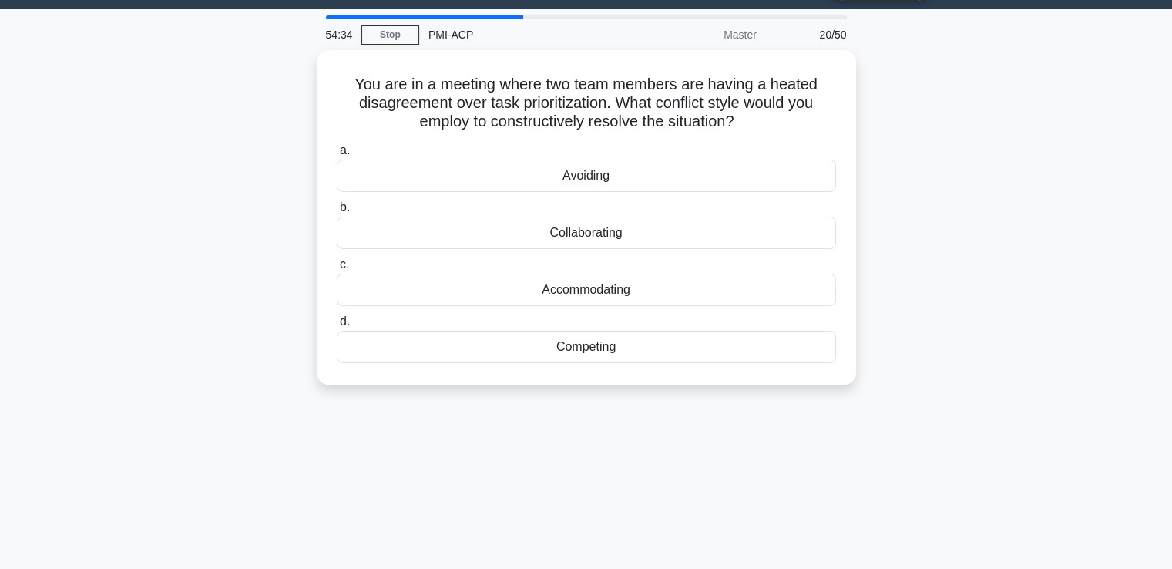
scroll to position [0, 0]
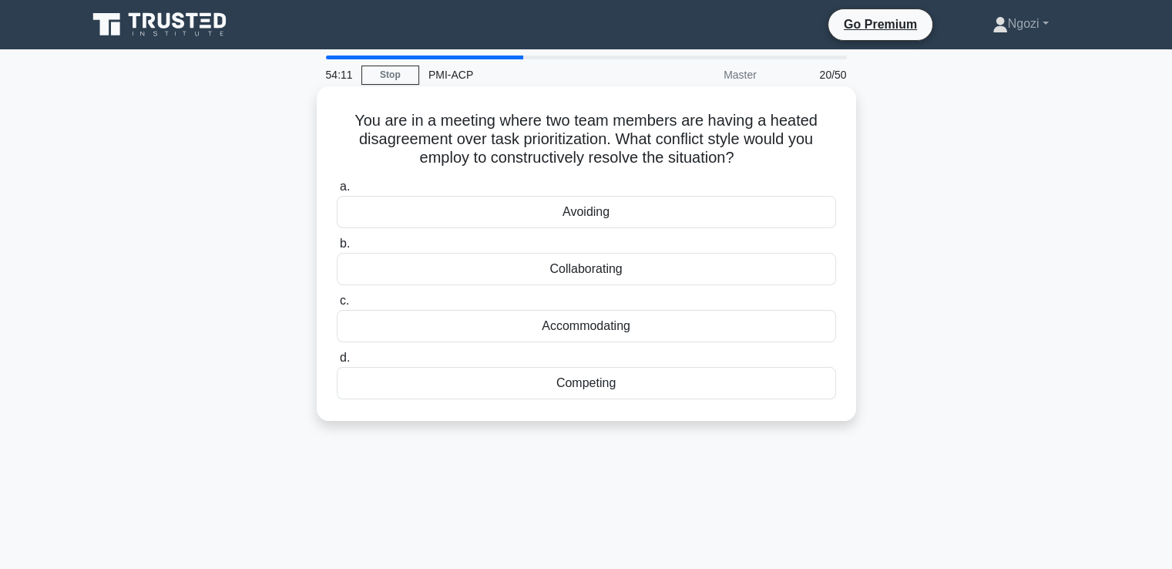
click at [644, 266] on div "Collaborating" at bounding box center [586, 269] width 499 height 32
click at [337, 249] on input "b. Collaborating" at bounding box center [337, 244] width 0 height 10
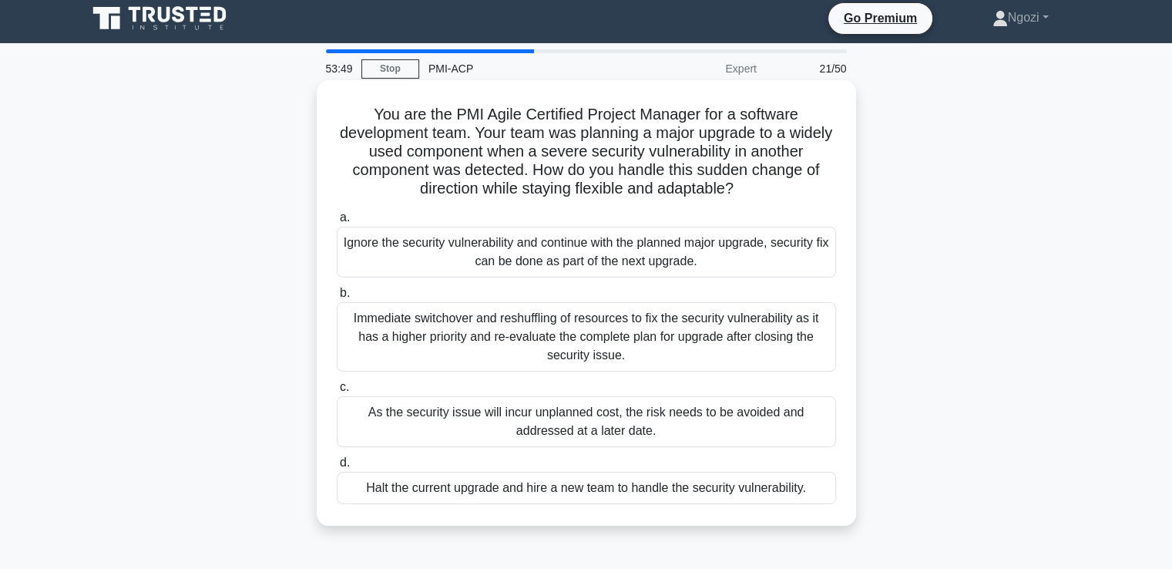
scroll to position [6, 0]
click at [458, 352] on div "Immediate switchover and reshuffling of resources to fix the security vulnerabi…" at bounding box center [586, 336] width 499 height 69
click at [337, 298] on input "b. Immediate switchover and reshuffling of resources to fix the security vulner…" at bounding box center [337, 293] width 0 height 10
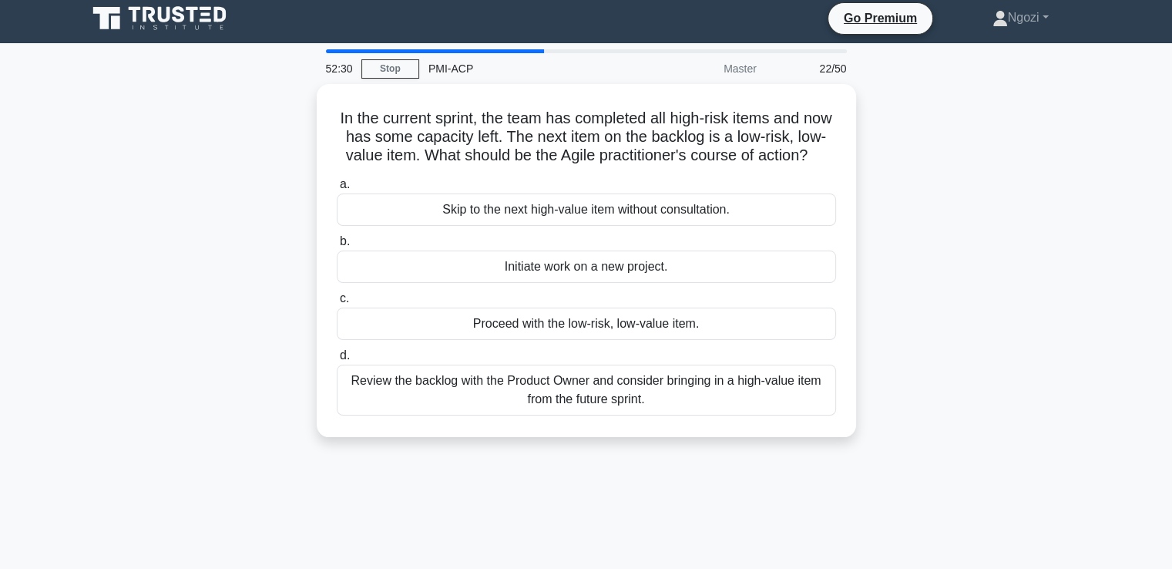
scroll to position [0, 0]
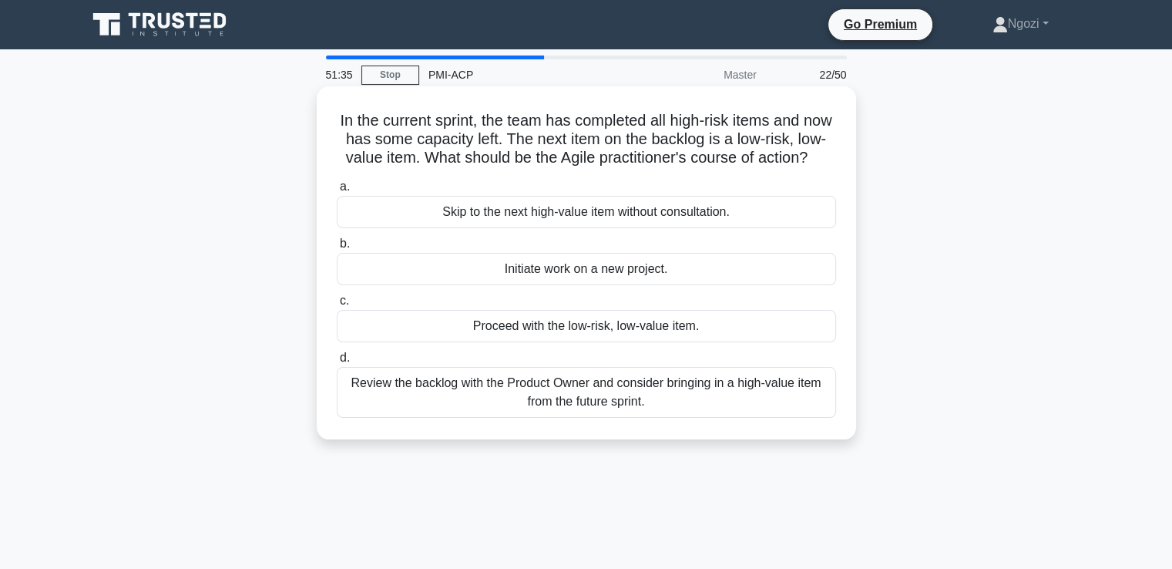
click at [520, 415] on div "Review the backlog with the Product Owner and consider bringing in a high-value…" at bounding box center [586, 392] width 499 height 51
click at [337, 363] on input "d. Review the backlog with the Product Owner and consider bringing in a high-va…" at bounding box center [337, 358] width 0 height 10
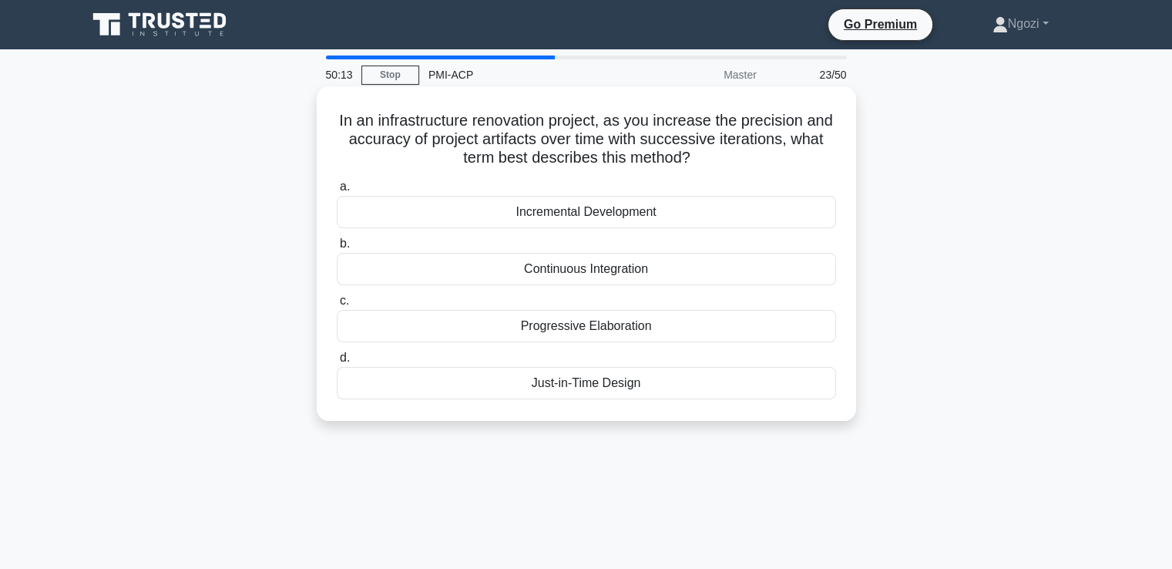
click at [575, 383] on div "Just-in-Time Design" at bounding box center [586, 383] width 499 height 32
click at [337, 363] on input "d. Just-in-Time Design" at bounding box center [337, 358] width 0 height 10
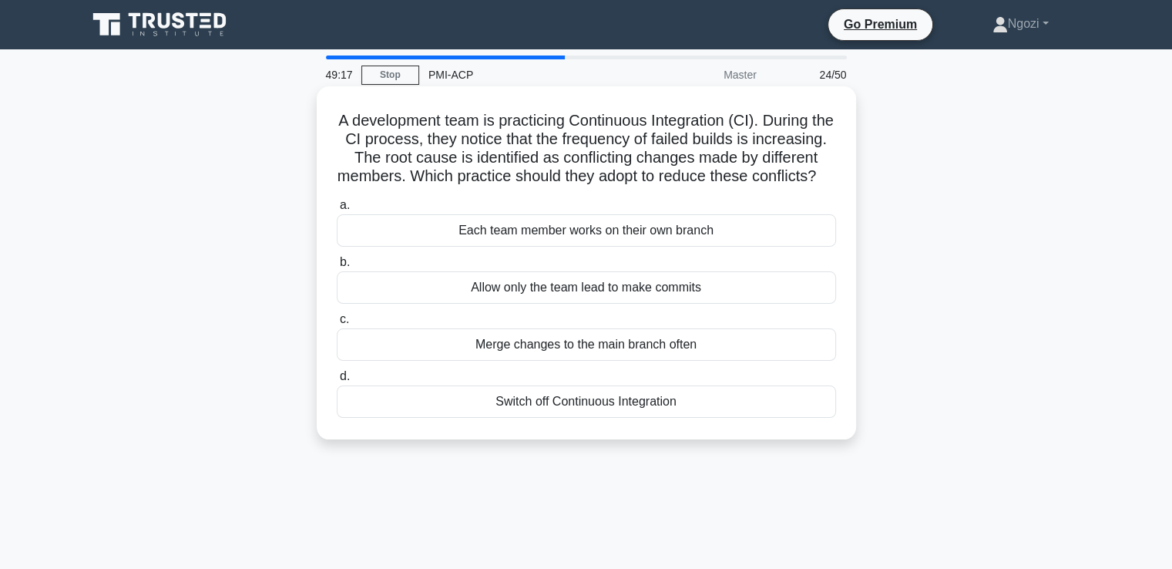
click at [582, 361] on div "Merge changes to the main branch often" at bounding box center [586, 344] width 499 height 32
click at [337, 324] on input "c. Merge changes to the main branch often" at bounding box center [337, 319] width 0 height 10
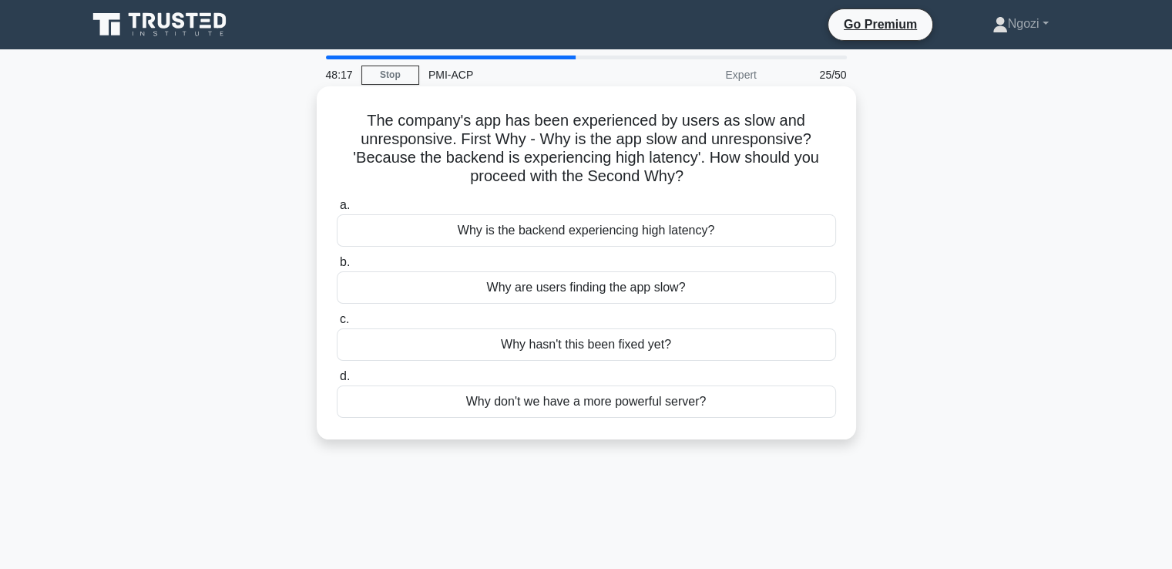
drag, startPoint x: 582, startPoint y: 364, endPoint x: 712, endPoint y: 288, distance: 149.9
click at [712, 288] on div "a. Why is the backend experiencing high latency? b. Why are users finding the a…" at bounding box center [586, 307] width 518 height 228
click at [690, 290] on div "Why are users finding the app slow?" at bounding box center [586, 287] width 499 height 32
click at [337, 267] on input "b. Why are users finding the app slow?" at bounding box center [337, 262] width 0 height 10
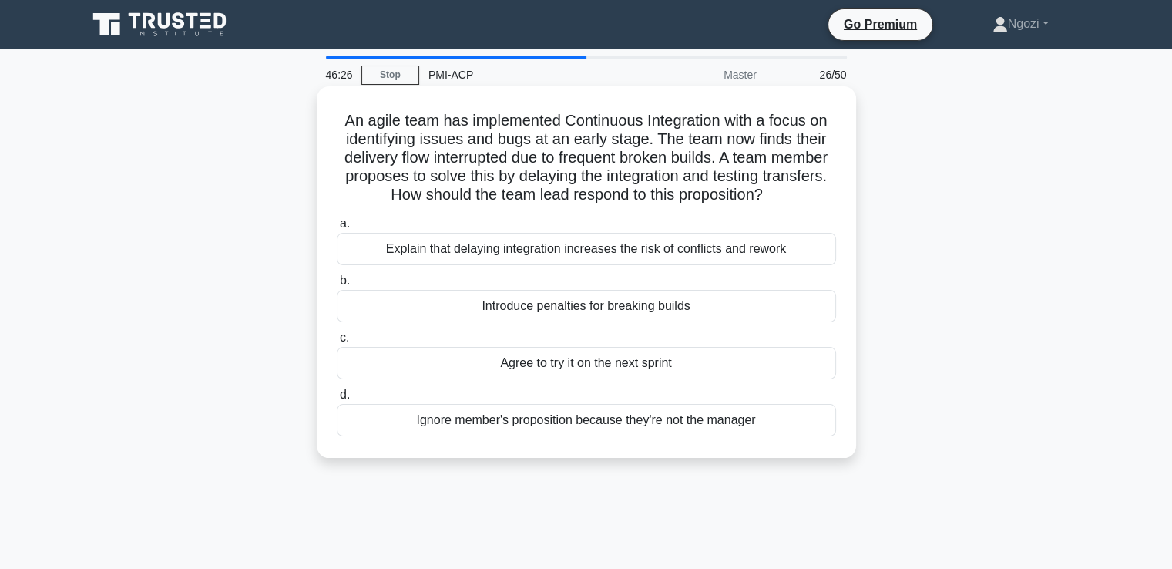
click at [598, 361] on div "Agree to try it on the next sprint" at bounding box center [586, 363] width 499 height 32
click at [337, 343] on input "c. Agree to try it on the next sprint" at bounding box center [337, 338] width 0 height 10
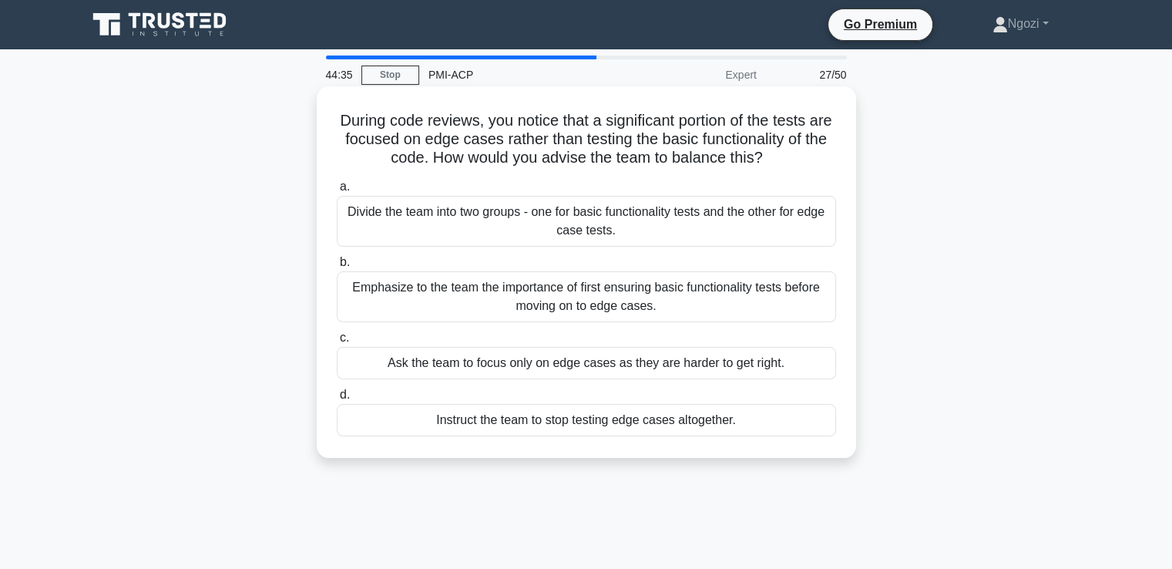
click at [618, 224] on div "Divide the team into two groups - one for basic functionality tests and the oth…" at bounding box center [586, 221] width 499 height 51
click at [337, 192] on input "a. Divide the team into two groups - one for basic functionality tests and the …" at bounding box center [337, 187] width 0 height 10
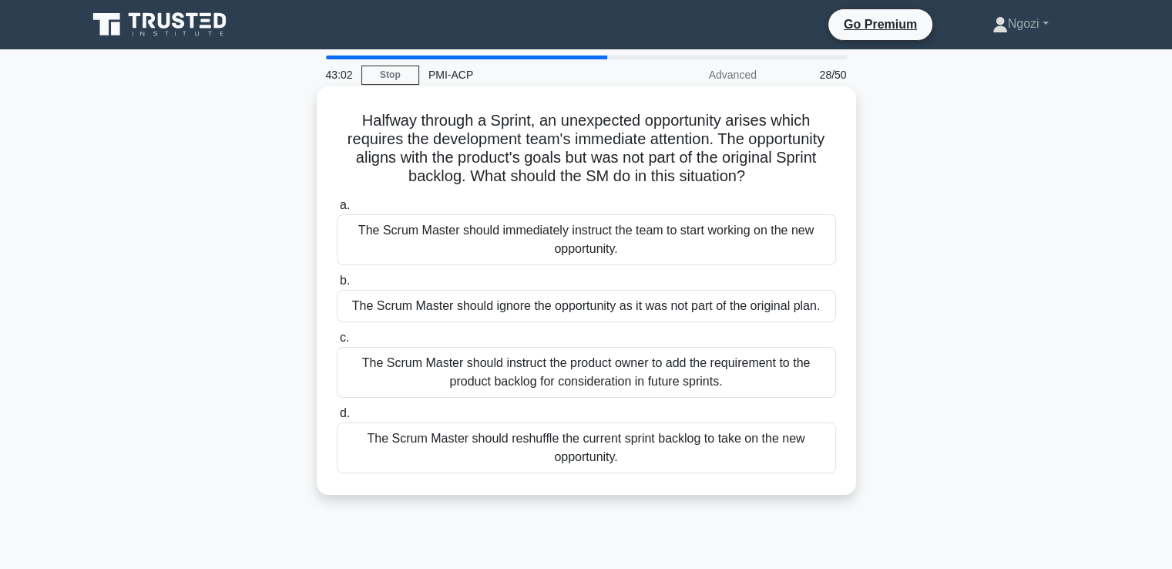
click at [656, 372] on div "The Scrum Master should instruct the product owner to add the requirement to th…" at bounding box center [586, 372] width 499 height 51
click at [337, 343] on input "c. The Scrum Master should instruct the product owner to add the requirement to…" at bounding box center [337, 338] width 0 height 10
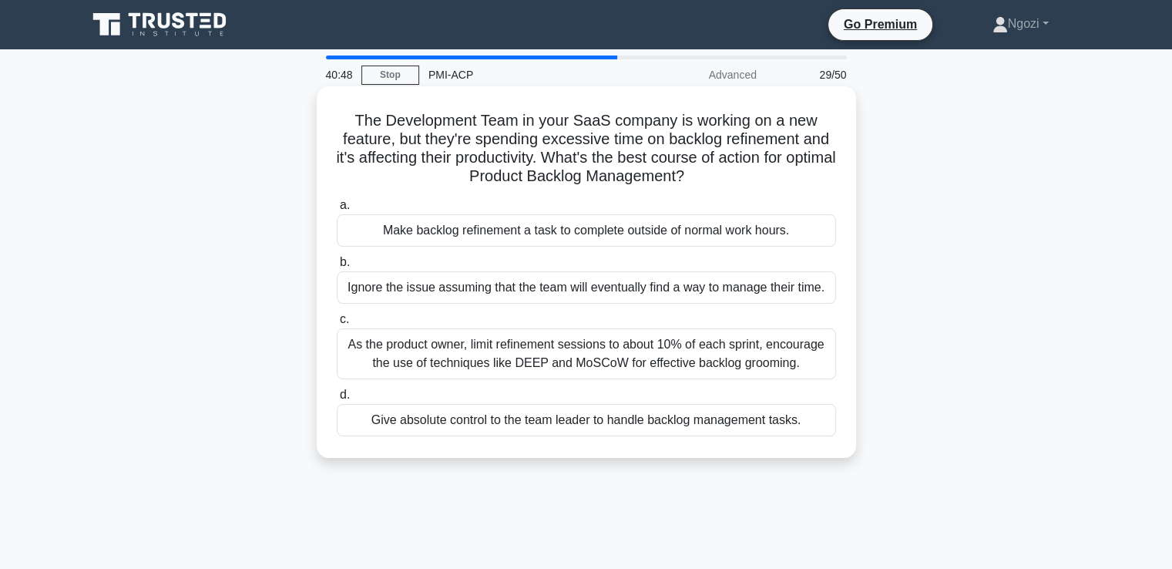
click at [490, 421] on div "Give absolute control to the team leader to handle backlog management tasks." at bounding box center [586, 420] width 499 height 32
click at [337, 400] on input "d. Give absolute control to the team leader to handle backlog management tasks." at bounding box center [337, 395] width 0 height 10
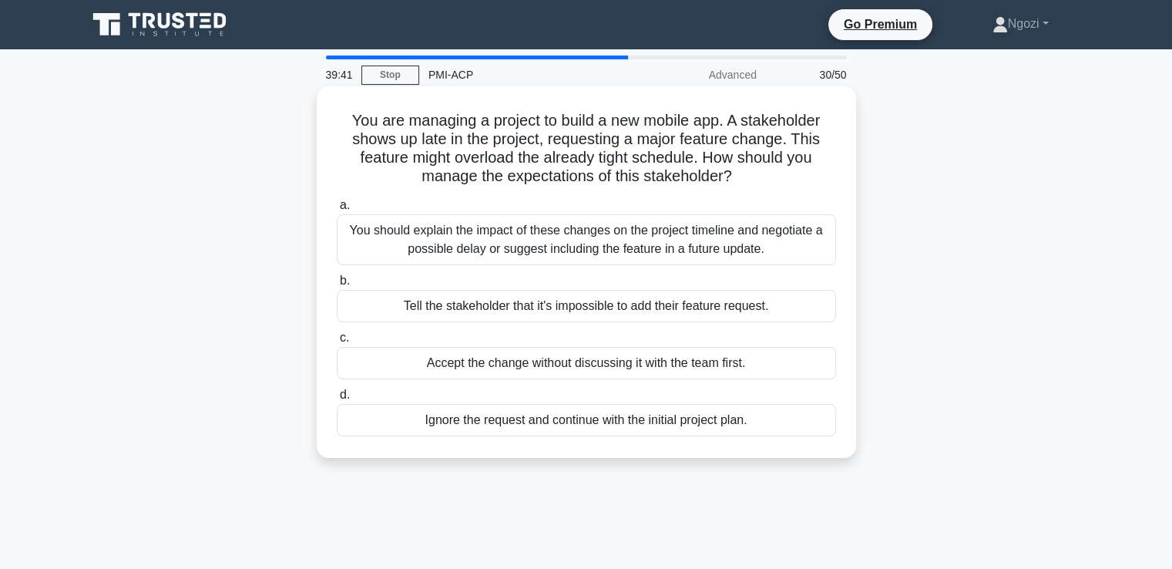
click at [496, 235] on div "You should explain the impact of these changes on the project timeline and nego…" at bounding box center [586, 239] width 499 height 51
click at [337, 210] on input "a. You should explain the impact of these changes on the project timeline and n…" at bounding box center [337, 205] width 0 height 10
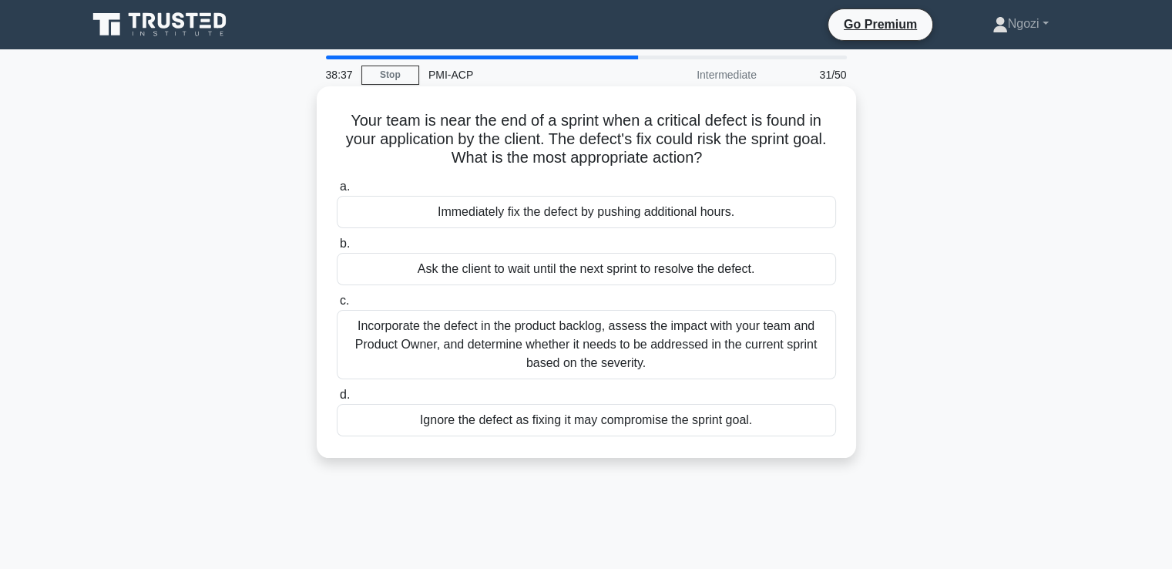
click at [439, 344] on div "Incorporate the defect in the product backlog, assess the impact with your team…" at bounding box center [586, 344] width 499 height 69
click at [337, 306] on input "c. Incorporate the defect in the product backlog, assess the impact with your t…" at bounding box center [337, 301] width 0 height 10
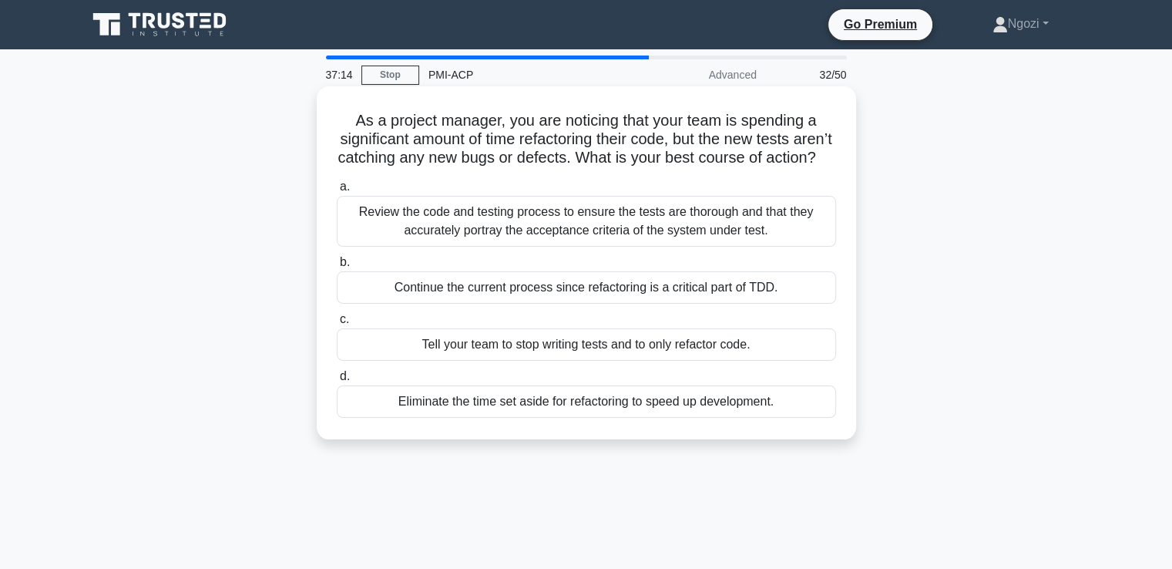
click at [582, 232] on div "Review the code and testing process to ensure the tests are thorough and that t…" at bounding box center [586, 221] width 499 height 51
click at [337, 192] on input "a. Review the code and testing process to ensure the tests are thorough and tha…" at bounding box center [337, 187] width 0 height 10
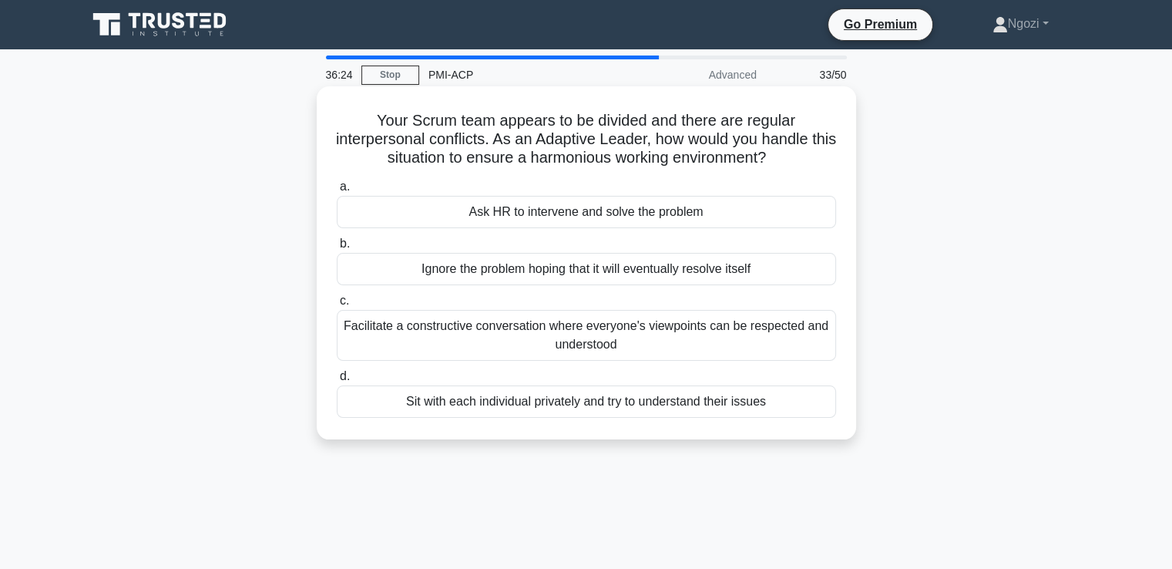
click at [499, 325] on div "Facilitate a constructive conversation where everyone's viewpoints can be respe…" at bounding box center [586, 335] width 499 height 51
click at [337, 306] on input "c. Facilitate a constructive conversation where everyone's viewpoints can be re…" at bounding box center [337, 301] width 0 height 10
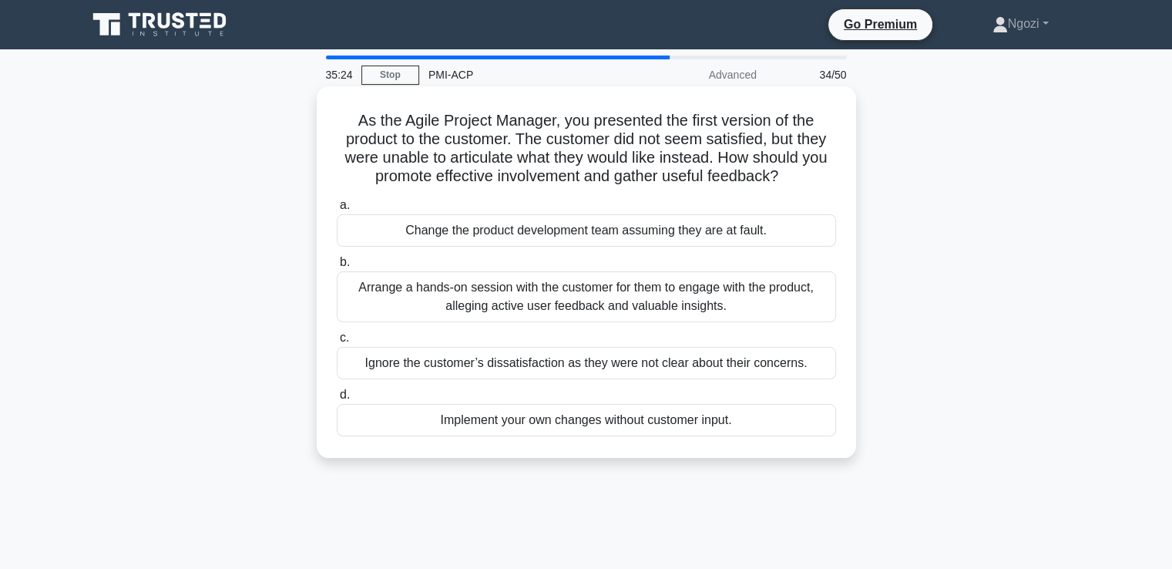
click at [503, 296] on div "Arrange a hands-on session with the customer for them to engage with the produc…" at bounding box center [586, 296] width 499 height 51
click at [337, 267] on input "b. Arrange a hands-on session with the customer for them to engage with the pro…" at bounding box center [337, 262] width 0 height 10
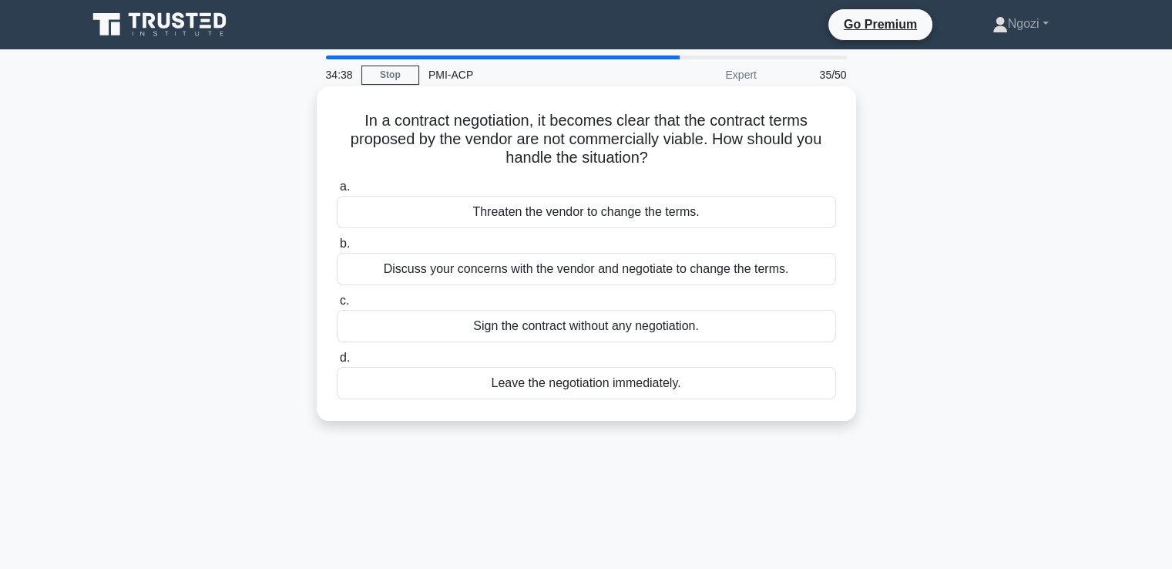
click at [586, 270] on div "Discuss your concerns with the vendor and negotiate to change the terms." at bounding box center [586, 269] width 499 height 32
click at [337, 249] on input "b. Discuss your concerns with the vendor and negotiate to change the terms." at bounding box center [337, 244] width 0 height 10
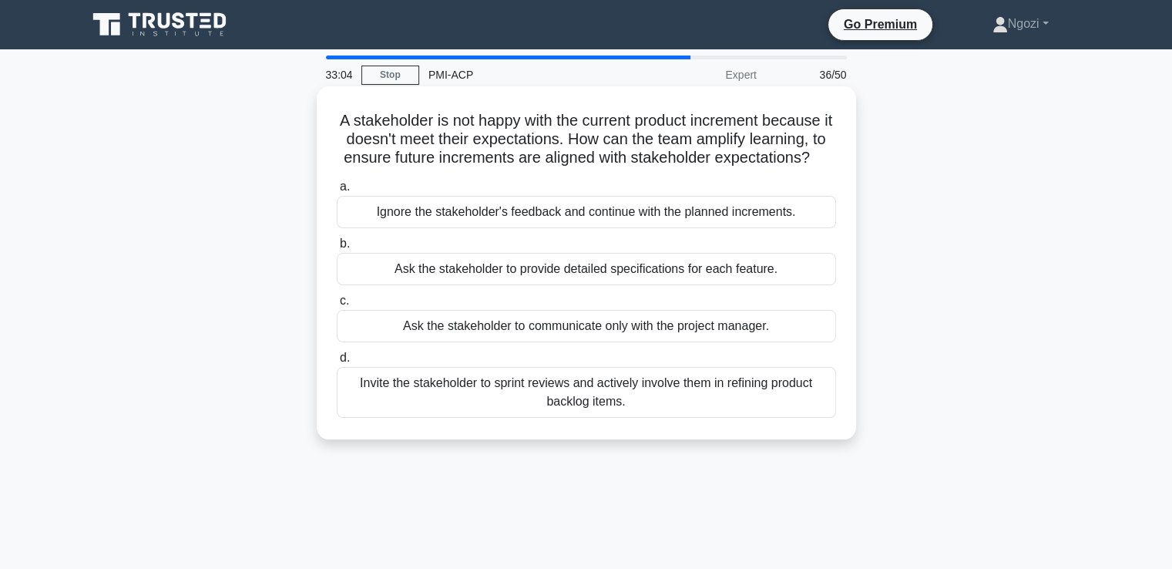
click at [516, 404] on div "Invite the stakeholder to sprint reviews and actively involve them in refining …" at bounding box center [586, 392] width 499 height 51
click at [337, 363] on input "d. Invite the stakeholder to sprint reviews and actively involve them in refini…" at bounding box center [337, 358] width 0 height 10
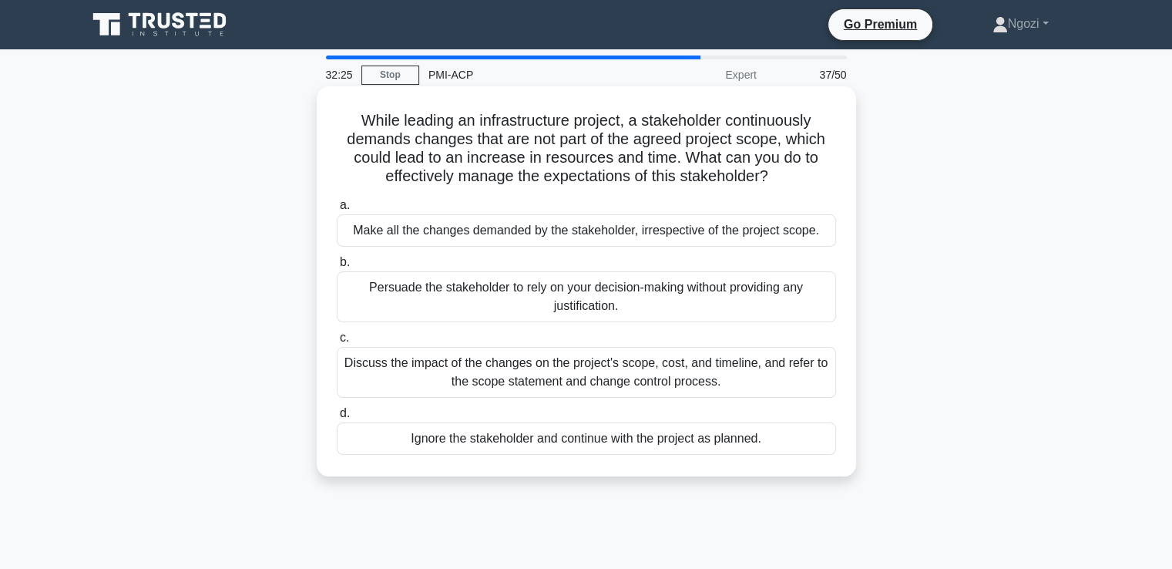
click at [510, 384] on div "Discuss the impact of the changes on the project's scope, cost, and timeline, a…" at bounding box center [586, 372] width 499 height 51
click at [337, 343] on input "c. Discuss the impact of the changes on the project's scope, cost, and timeline…" at bounding box center [337, 338] width 0 height 10
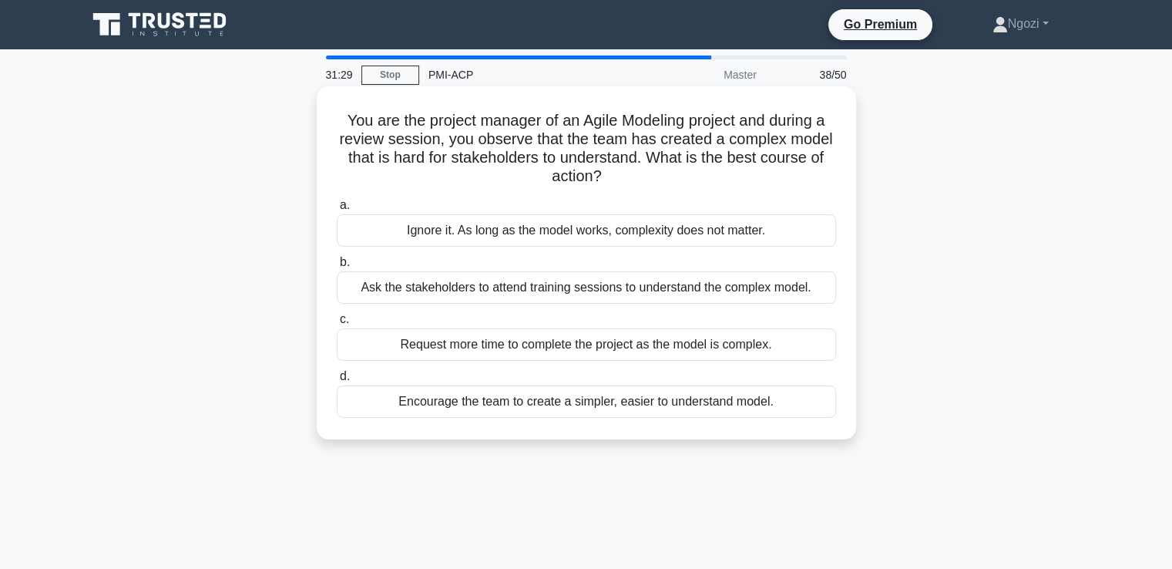
click at [509, 287] on div "Ask the stakeholders to attend training sessions to understand the complex mode…" at bounding box center [586, 287] width 499 height 32
click at [337, 267] on input "b. Ask the stakeholders to attend training sessions to understand the complex m…" at bounding box center [337, 262] width 0 height 10
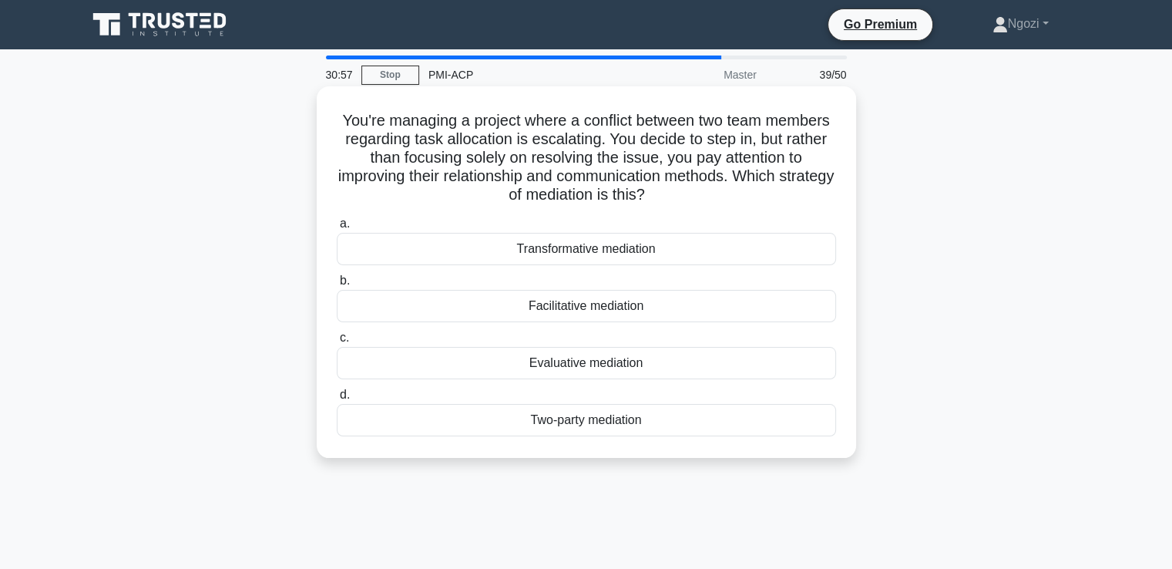
click at [569, 248] on div "Transformative mediation" at bounding box center [586, 249] width 499 height 32
click at [337, 229] on input "a. Transformative mediation" at bounding box center [337, 224] width 0 height 10
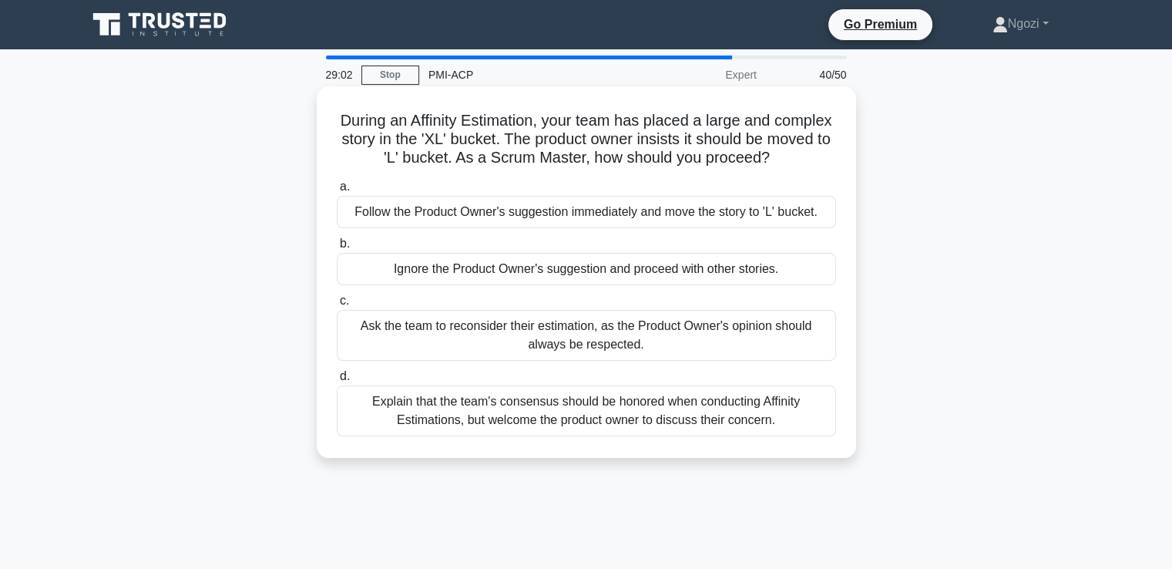
click at [529, 407] on div "Explain that the team's consensus should be honored when conducting Affinity Es…" at bounding box center [586, 410] width 499 height 51
click at [337, 381] on input "d. Explain that the team's consensus should be honored when conducting Affinity…" at bounding box center [337, 376] width 0 height 10
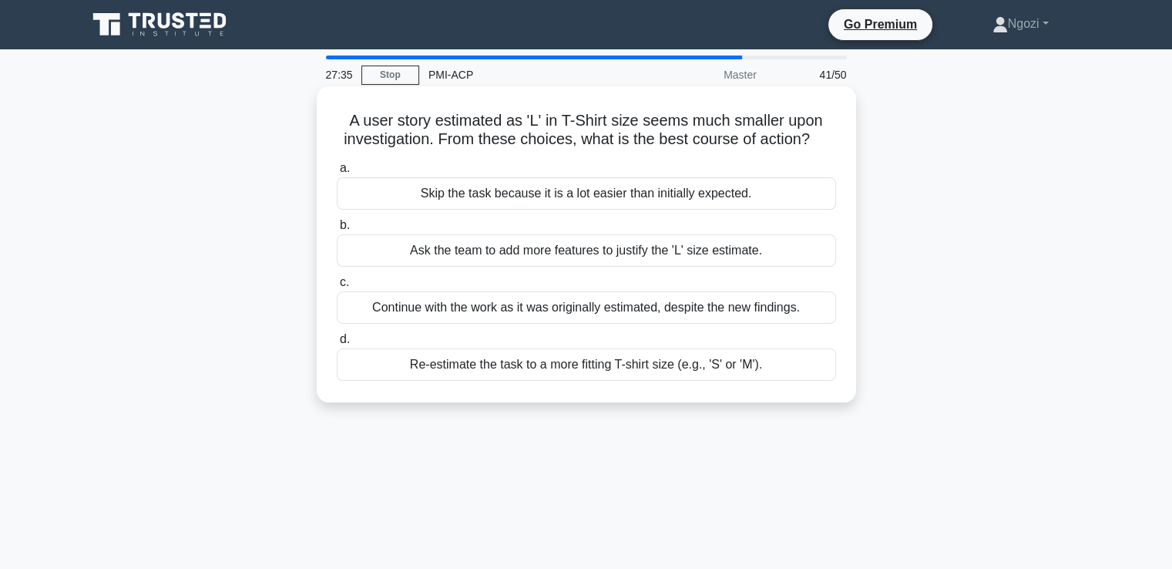
click at [493, 361] on div "Re-estimate the task to a more fitting T-shirt size (e.g., 'S' or 'M')." at bounding box center [586, 364] width 499 height 32
click at [337, 344] on input "d. Re-estimate the task to a more fitting T-shirt size (e.g., 'S' or 'M')." at bounding box center [337, 339] width 0 height 10
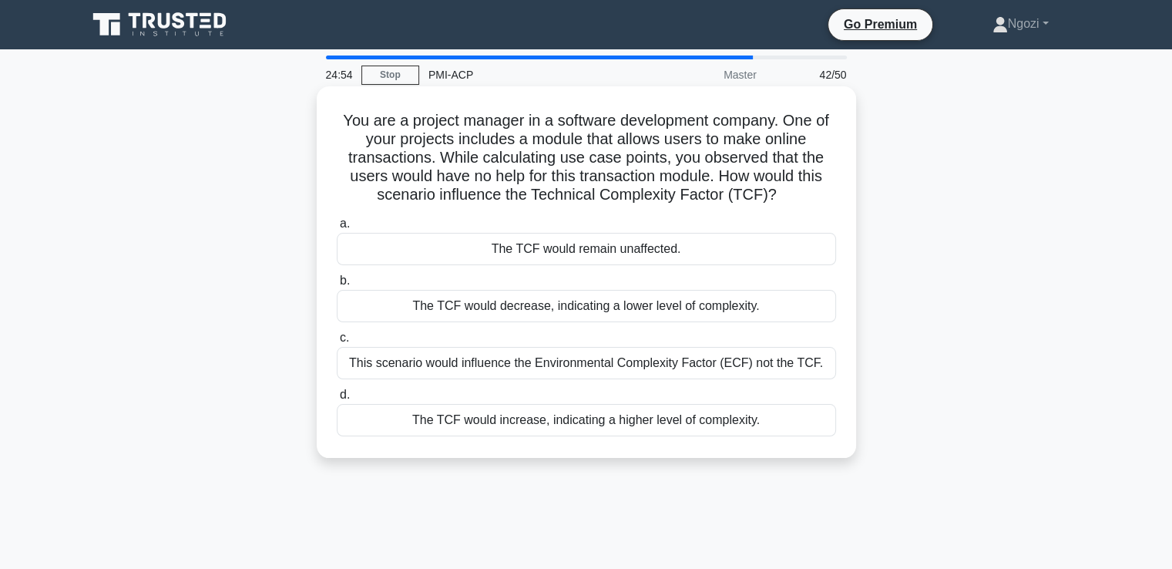
click at [518, 364] on div "This scenario would influence the Environmental Complexity Factor (ECF) not the…" at bounding box center [586, 363] width 499 height 32
click at [337, 343] on input "c. This scenario would influence the Environmental Complexity Factor (ECF) not …" at bounding box center [337, 338] width 0 height 10
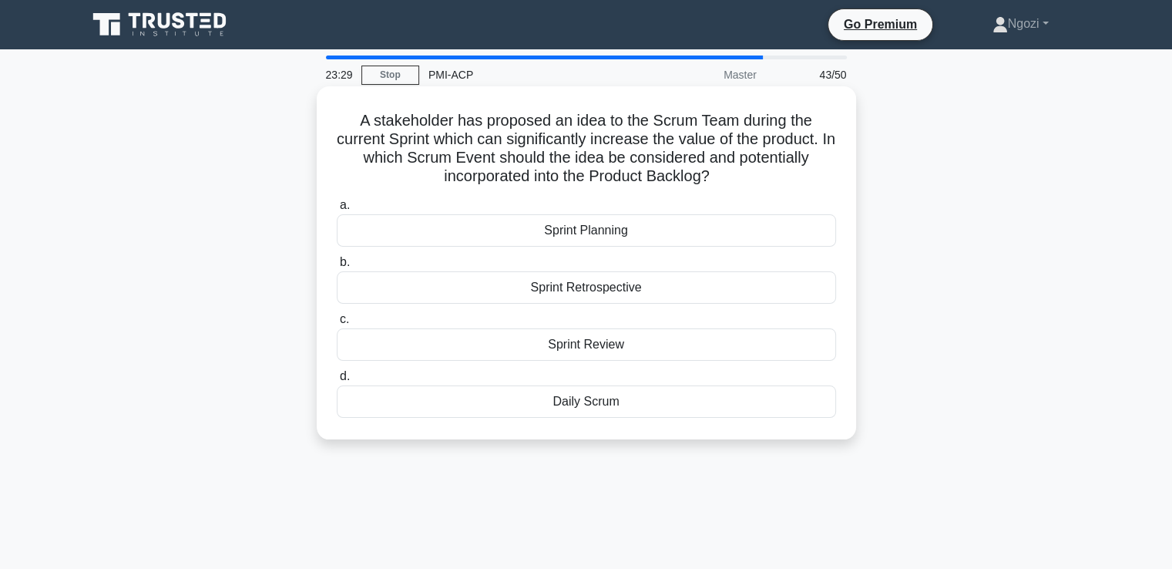
click at [599, 349] on div "Sprint Review" at bounding box center [586, 344] width 499 height 32
click at [337, 324] on input "c. Sprint Review" at bounding box center [337, 319] width 0 height 10
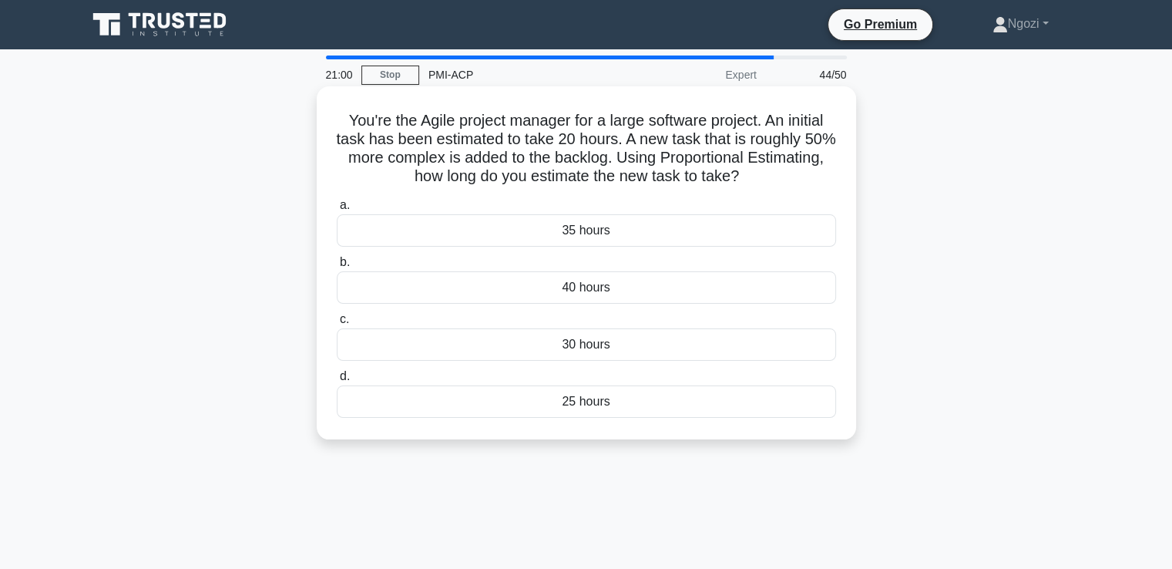
click at [572, 340] on div "30 hours" at bounding box center [586, 344] width 499 height 32
click at [337, 324] on input "c. 30 hours" at bounding box center [337, 319] width 0 height 10
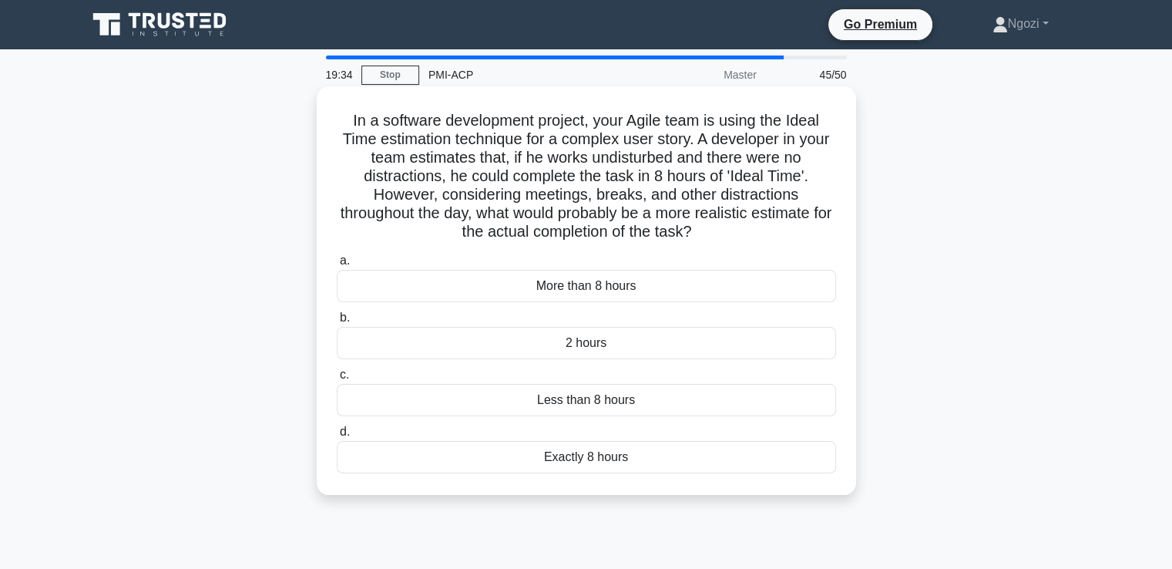
click at [627, 288] on div "More than 8 hours" at bounding box center [586, 286] width 499 height 32
click at [337, 266] on input "a. More than 8 hours" at bounding box center [337, 261] width 0 height 10
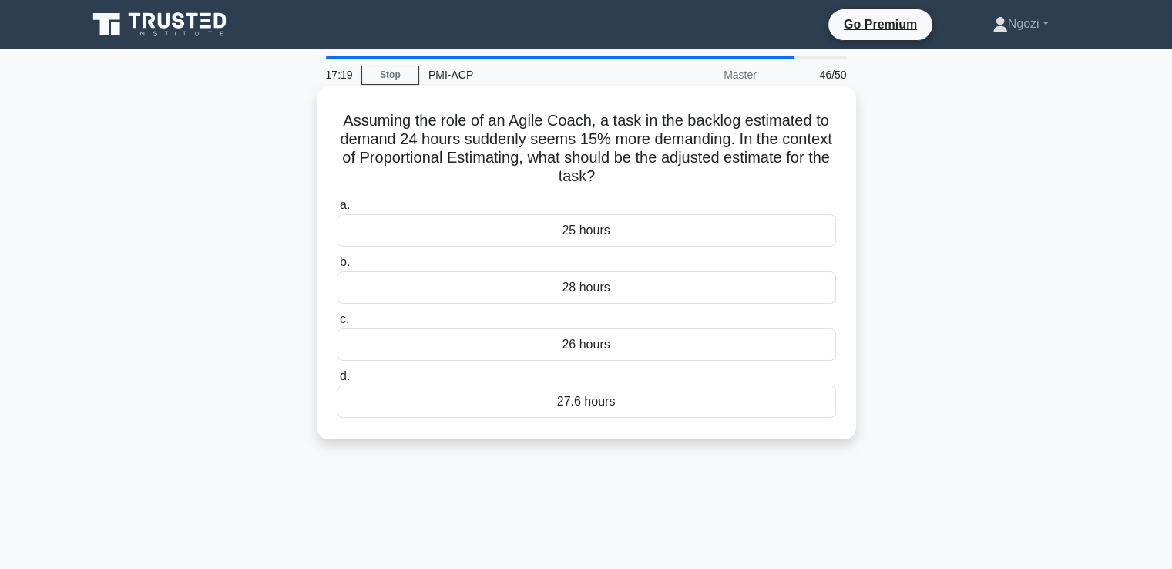
click at [572, 410] on div "27.6 hours" at bounding box center [586, 401] width 499 height 32
click at [337, 381] on input "d. 27.6 hours" at bounding box center [337, 376] width 0 height 10
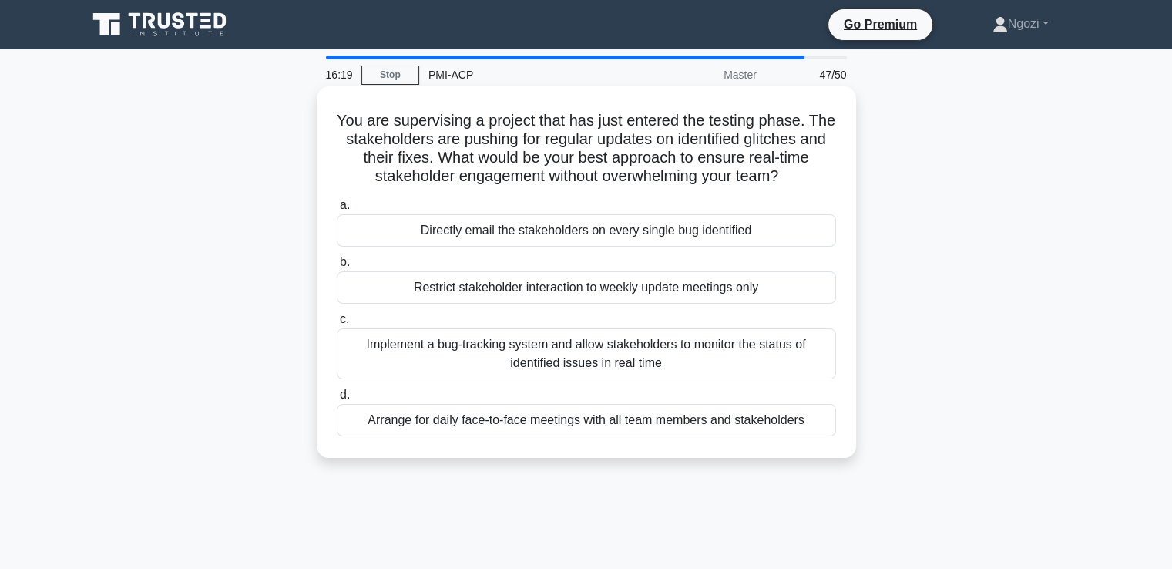
click at [587, 352] on div "Implement a bug-tracking system and allow stakeholders to monitor the status of…" at bounding box center [586, 353] width 499 height 51
click at [337, 324] on input "c. Implement a bug-tracking system and allow stakeholders to monitor the status…" at bounding box center [337, 319] width 0 height 10
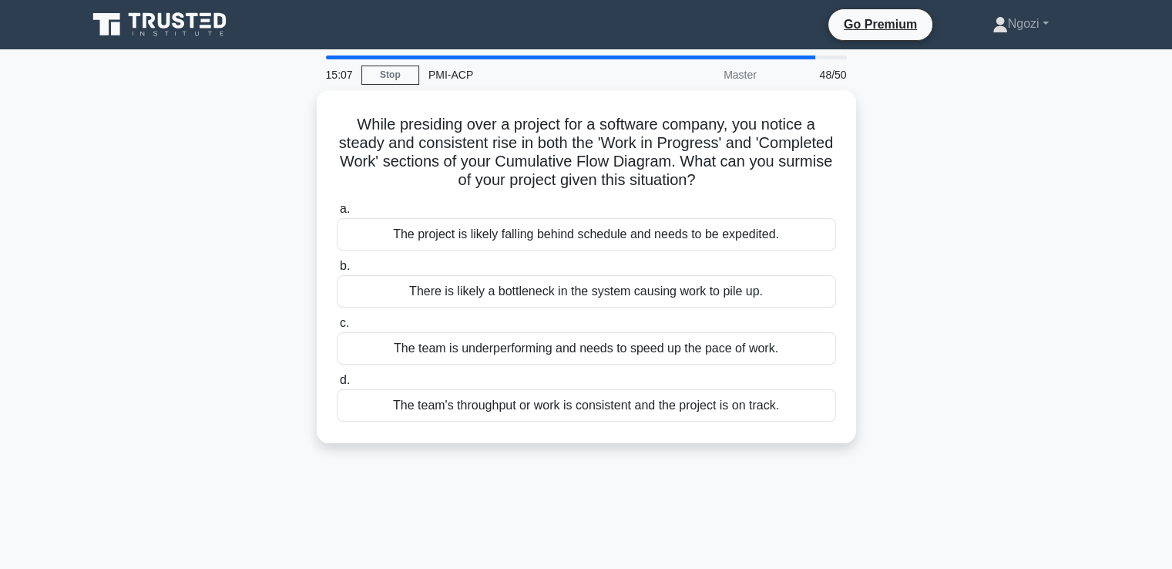
drag, startPoint x: 587, startPoint y: 352, endPoint x: 915, endPoint y: 473, distance: 349.8
click at [915, 473] on div "15:07 Stop PMI-ACP Master 48/50 While presiding over a project for a software c…" at bounding box center [586, 440] width 1017 height 770
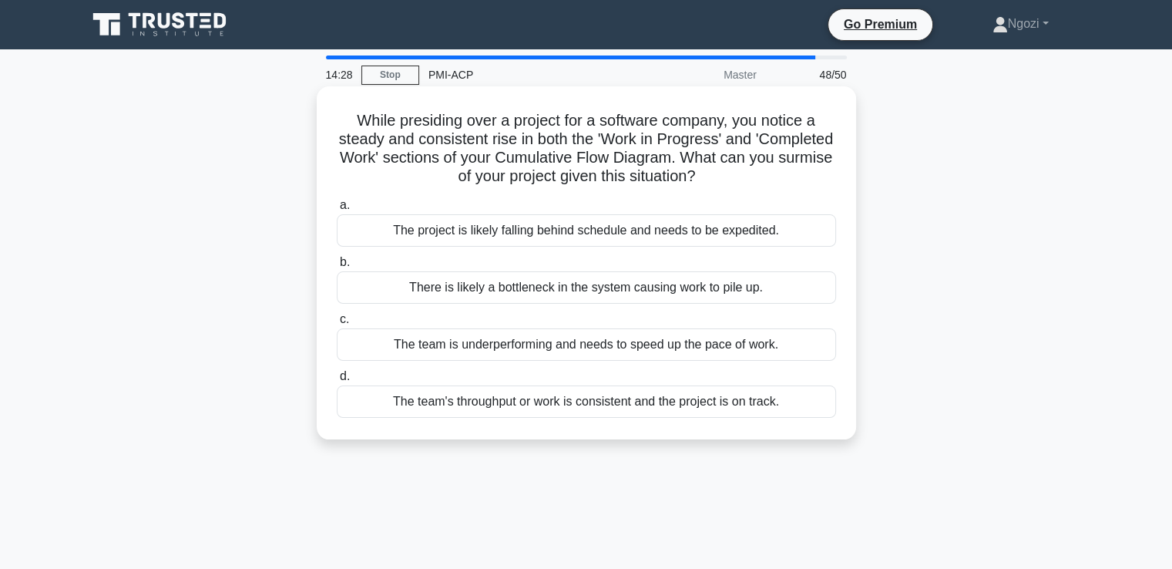
click at [562, 291] on div "There is likely a bottleneck in the system causing work to pile up." at bounding box center [586, 287] width 499 height 32
click at [337, 267] on input "b. There is likely a bottleneck in the system causing work to pile up." at bounding box center [337, 262] width 0 height 10
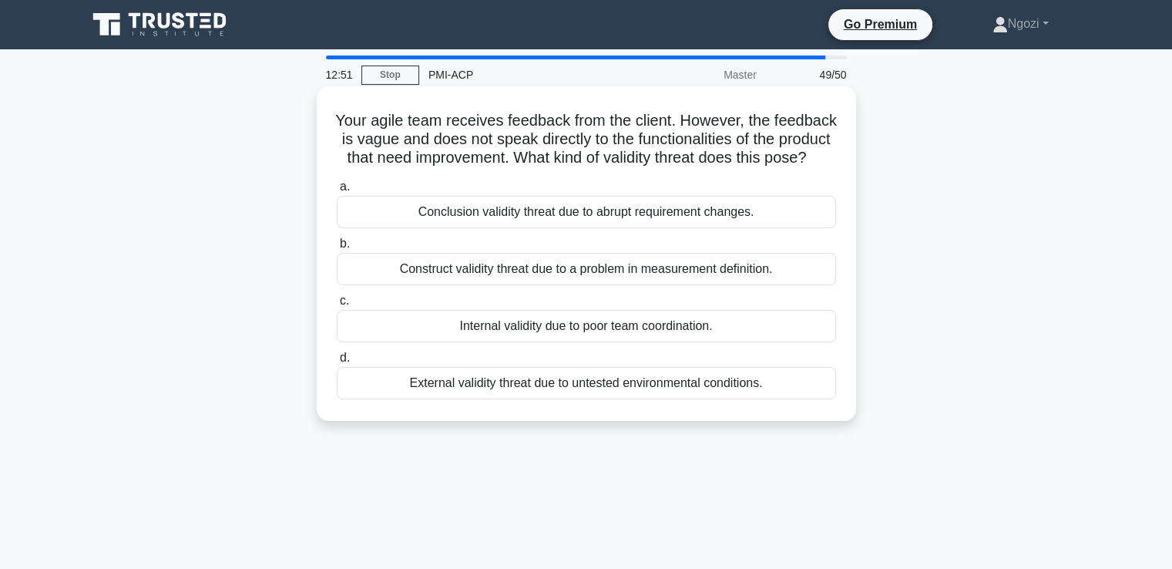
click at [544, 283] on div "Construct validity threat due to a problem in measurement definition." at bounding box center [586, 269] width 499 height 32
click at [337, 249] on input "b. Construct validity threat due to a problem in measurement definition." at bounding box center [337, 244] width 0 height 10
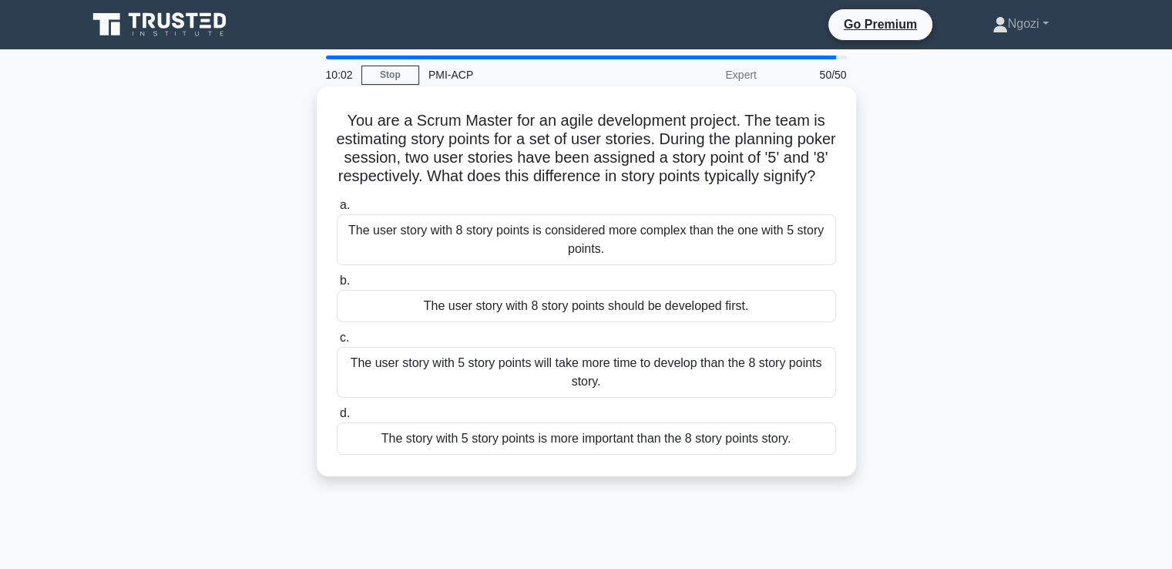
click at [515, 322] on div "The user story with 8 story points should be developed first." at bounding box center [586, 306] width 499 height 32
click at [337, 286] on input "b. The user story with 8 story points should be developed first." at bounding box center [337, 281] width 0 height 10
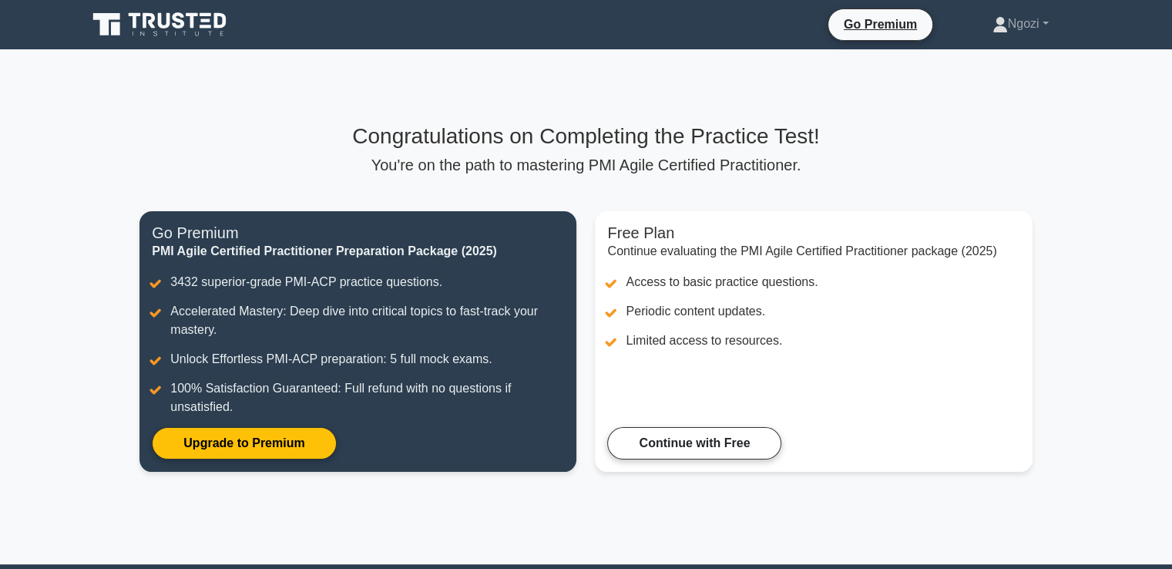
drag, startPoint x: 1167, startPoint y: 228, endPoint x: 1177, endPoint y: 259, distance: 32.2
click at [1171, 264] on html "Go Premium Ngozi" at bounding box center [586, 367] width 1172 height 734
drag, startPoint x: 1135, startPoint y: 264, endPoint x: 1143, endPoint y: 364, distance: 100.5
click at [1143, 364] on main "Congratulations on Completing the Practice Test! You're on the path to masterin…" at bounding box center [586, 306] width 1172 height 515
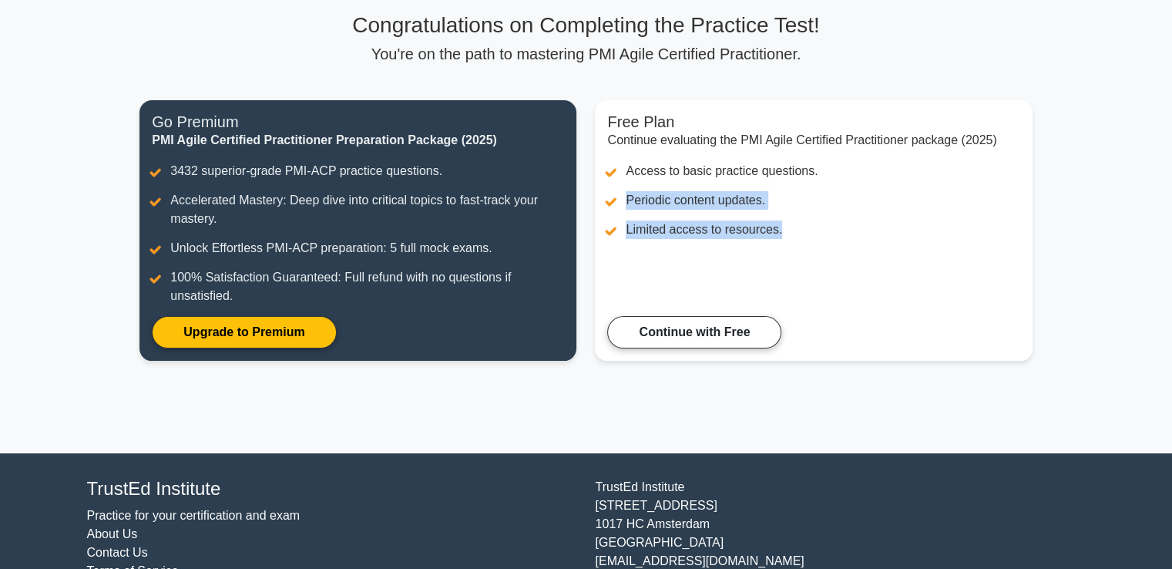
scroll to position [128, 0]
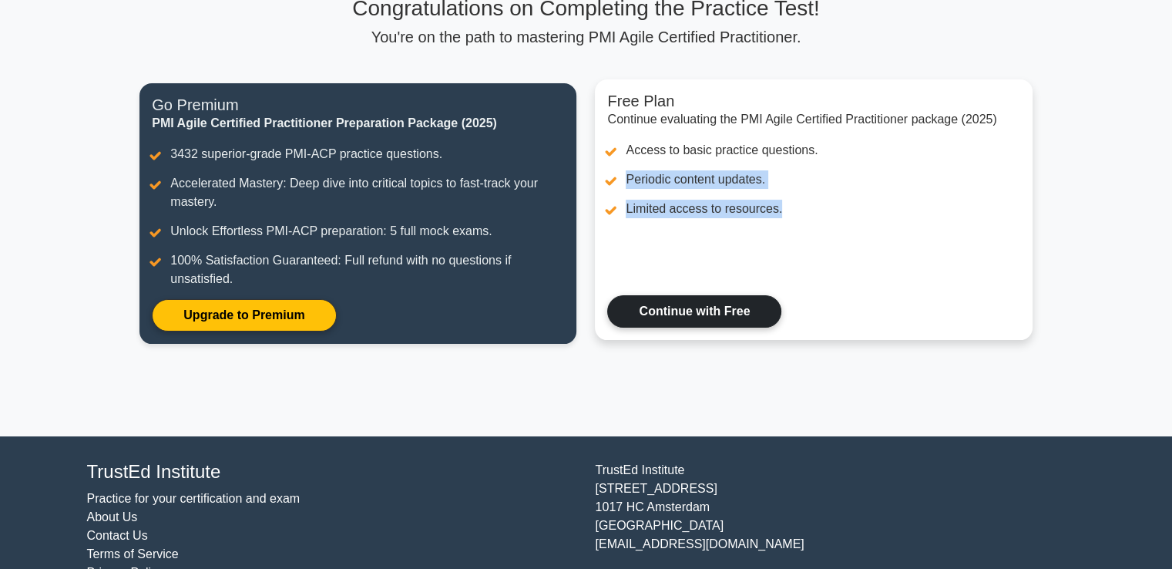
click at [737, 309] on link "Continue with Free" at bounding box center [694, 311] width 174 height 32
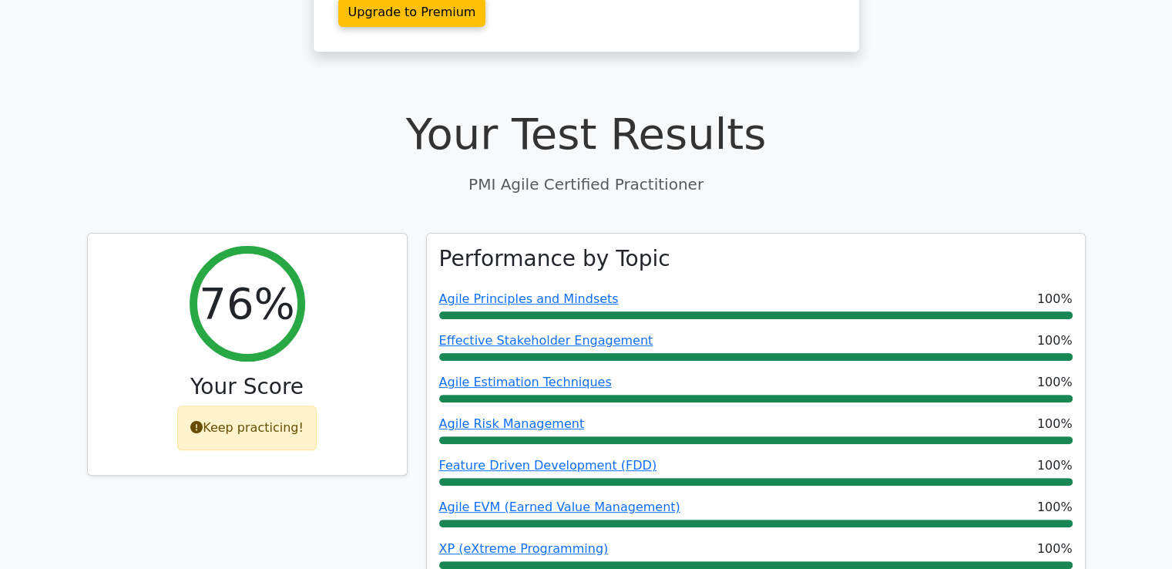
scroll to position [445, 0]
